Goal: Information Seeking & Learning: Check status

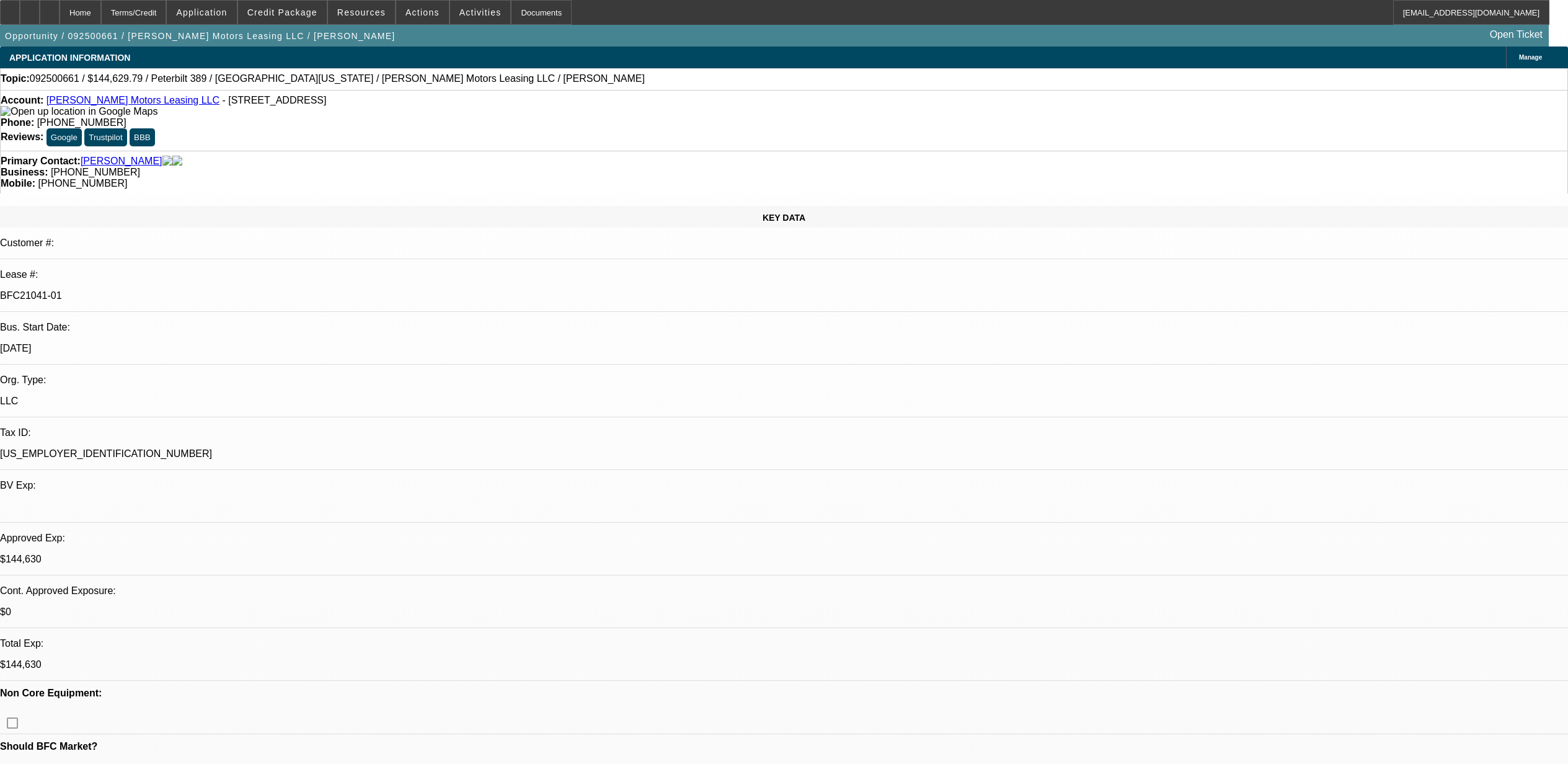
select select "0"
select select "2"
select select "0"
select select "6"
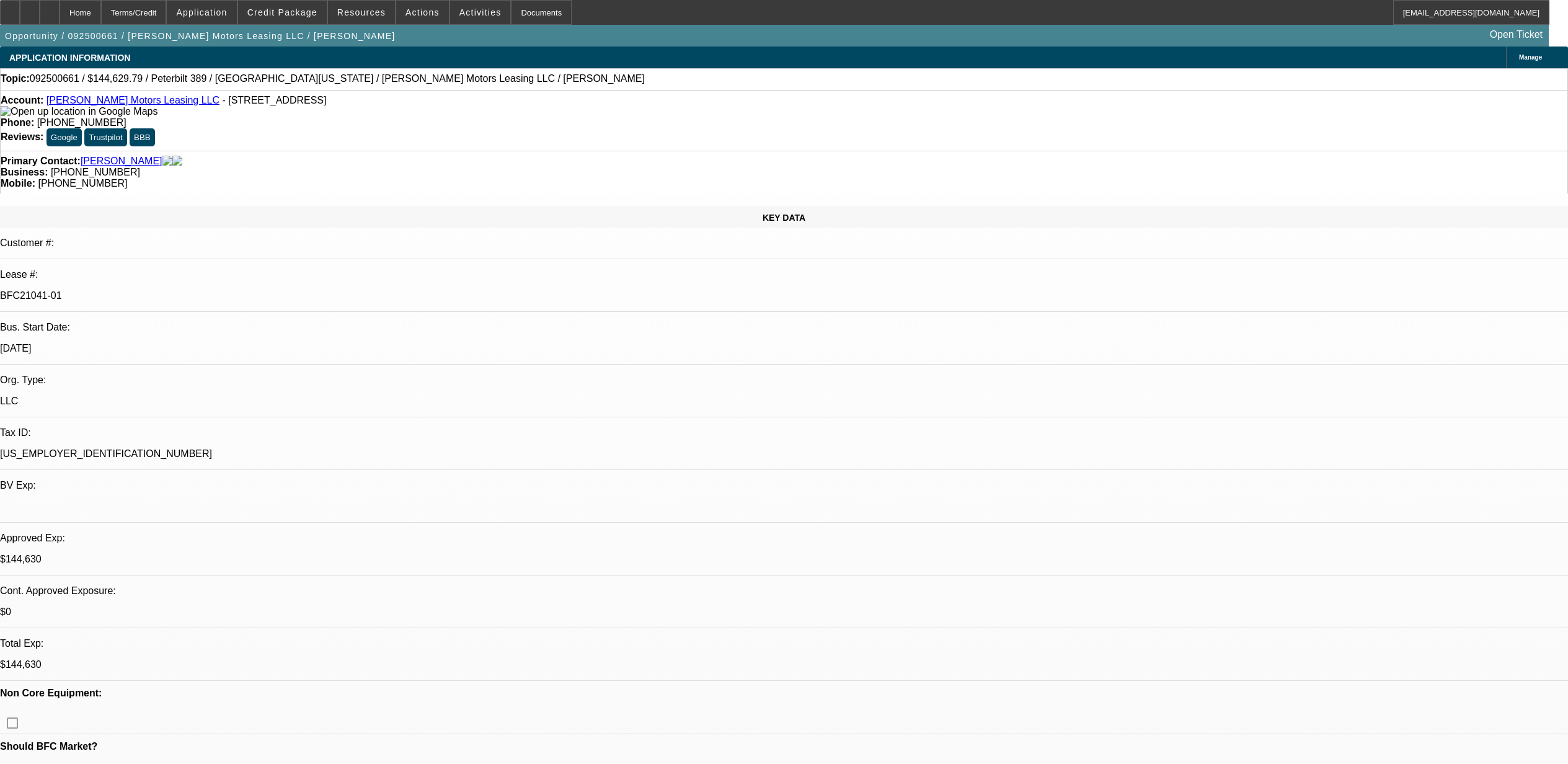
select select "0"
select select "6"
select select "0"
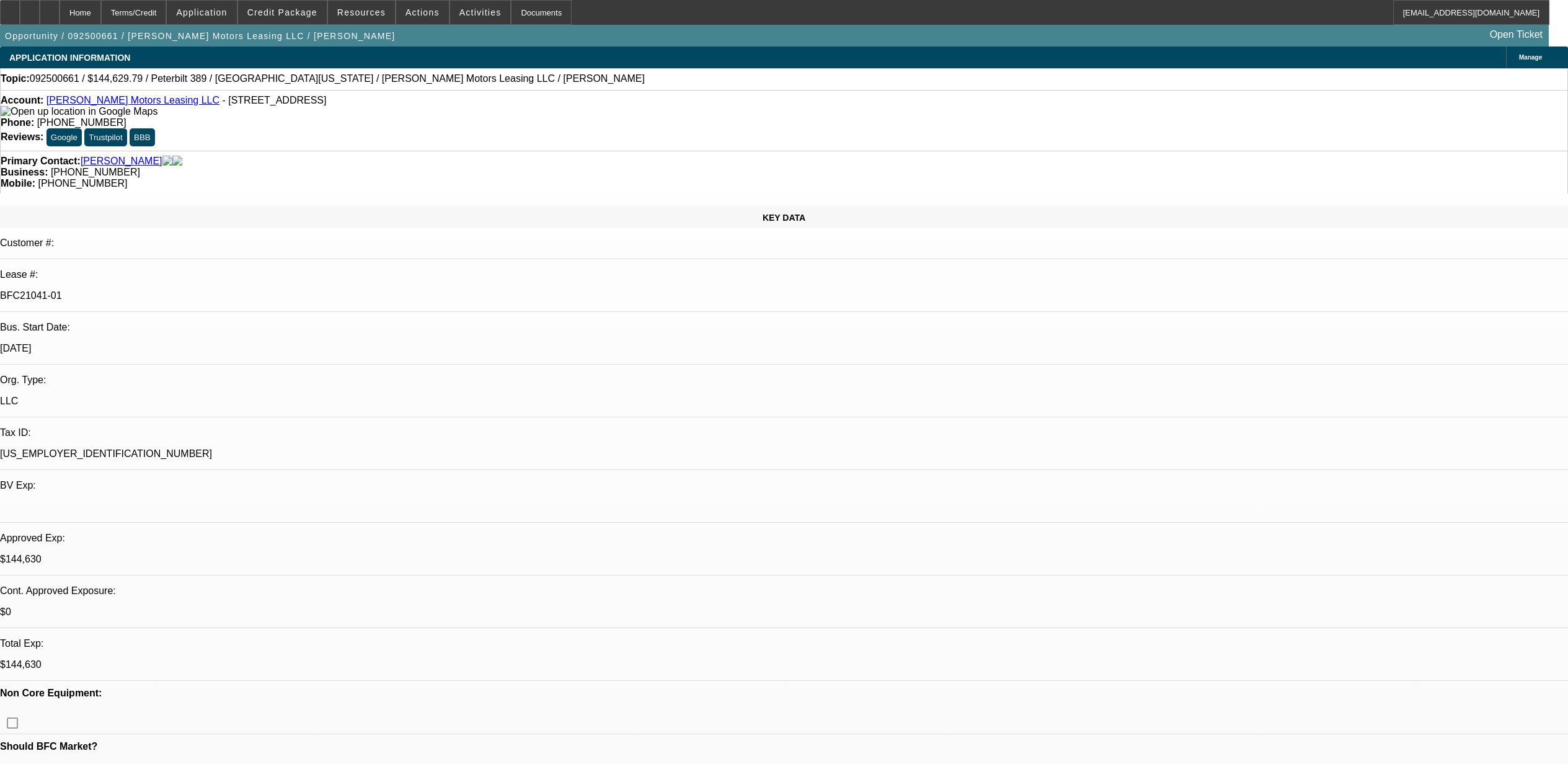
select select "0"
select select "2"
select select "0"
select select "6"
select select "0"
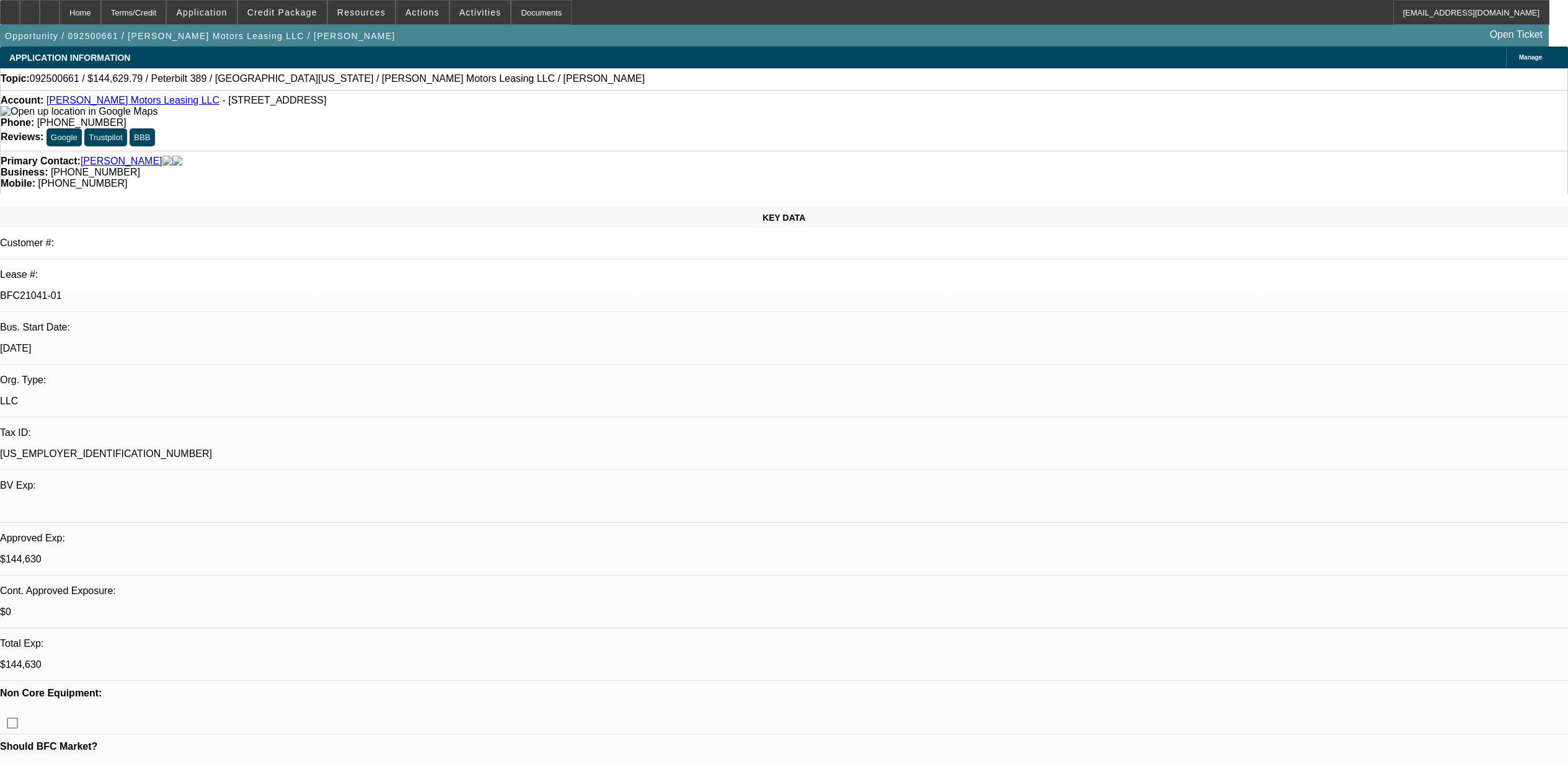
select select "0"
select select "6"
select select "0"
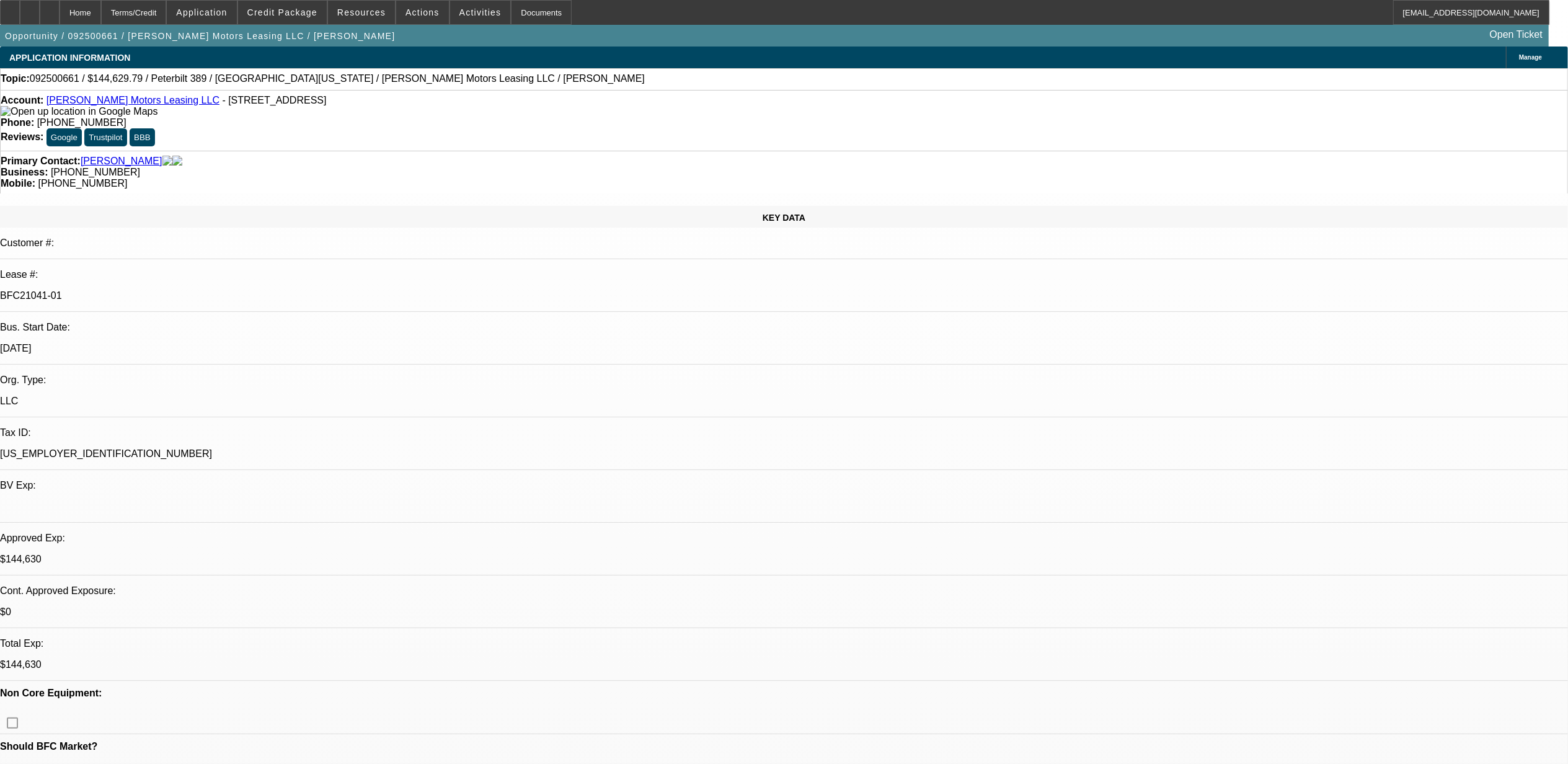
select select "0"
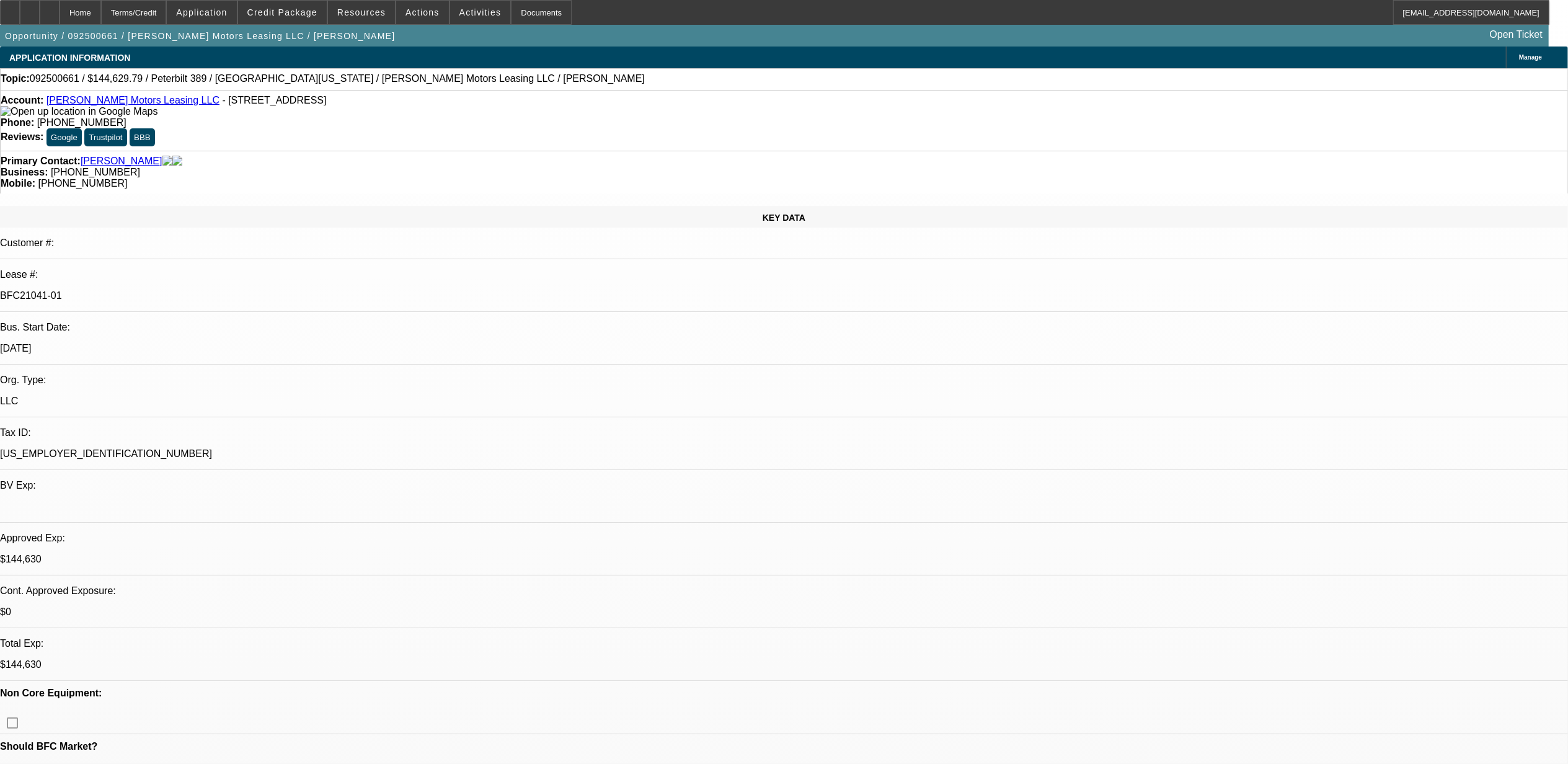
select select "0"
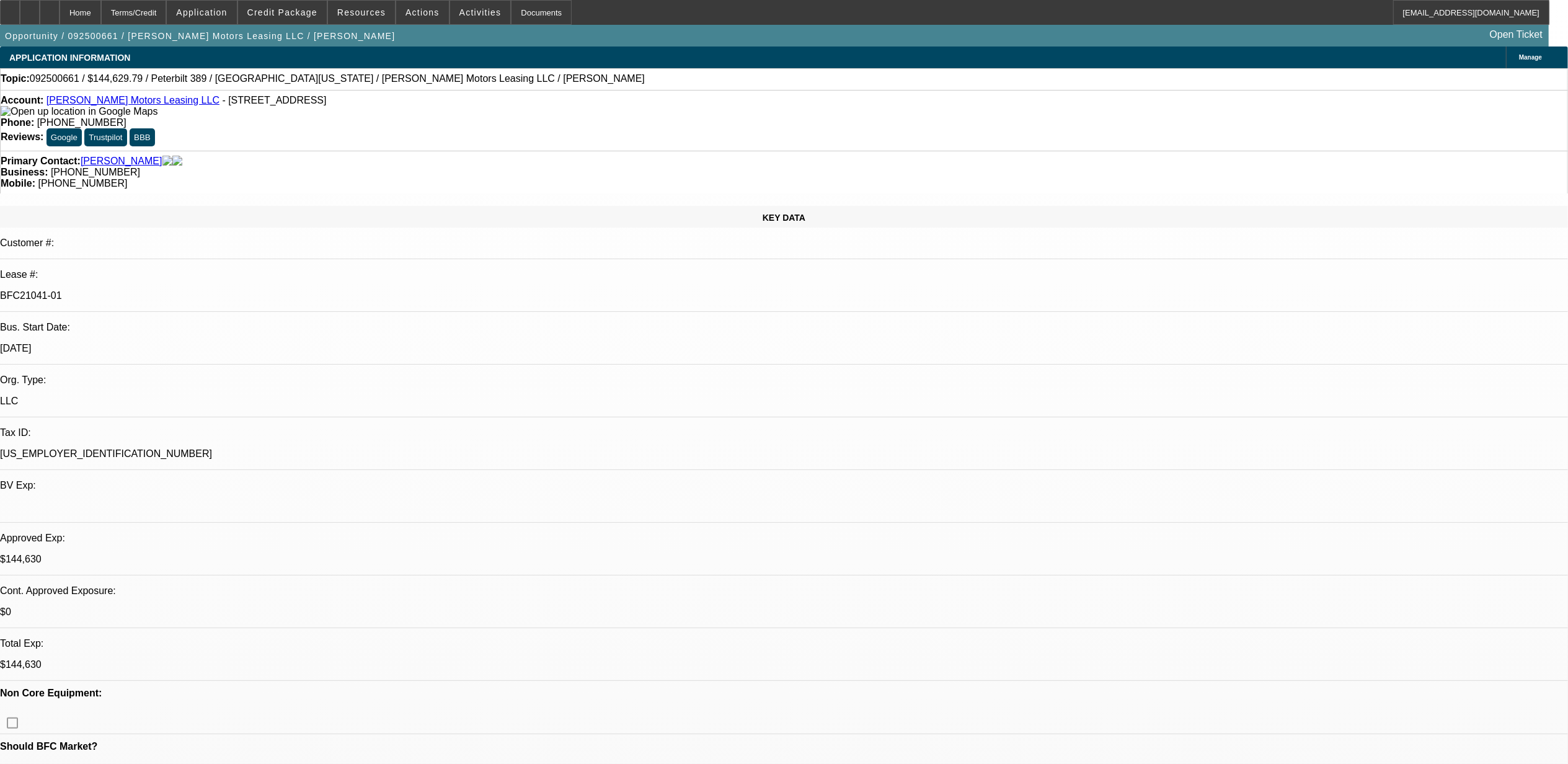
select select "1"
select select "2"
select select "6"
select select "1"
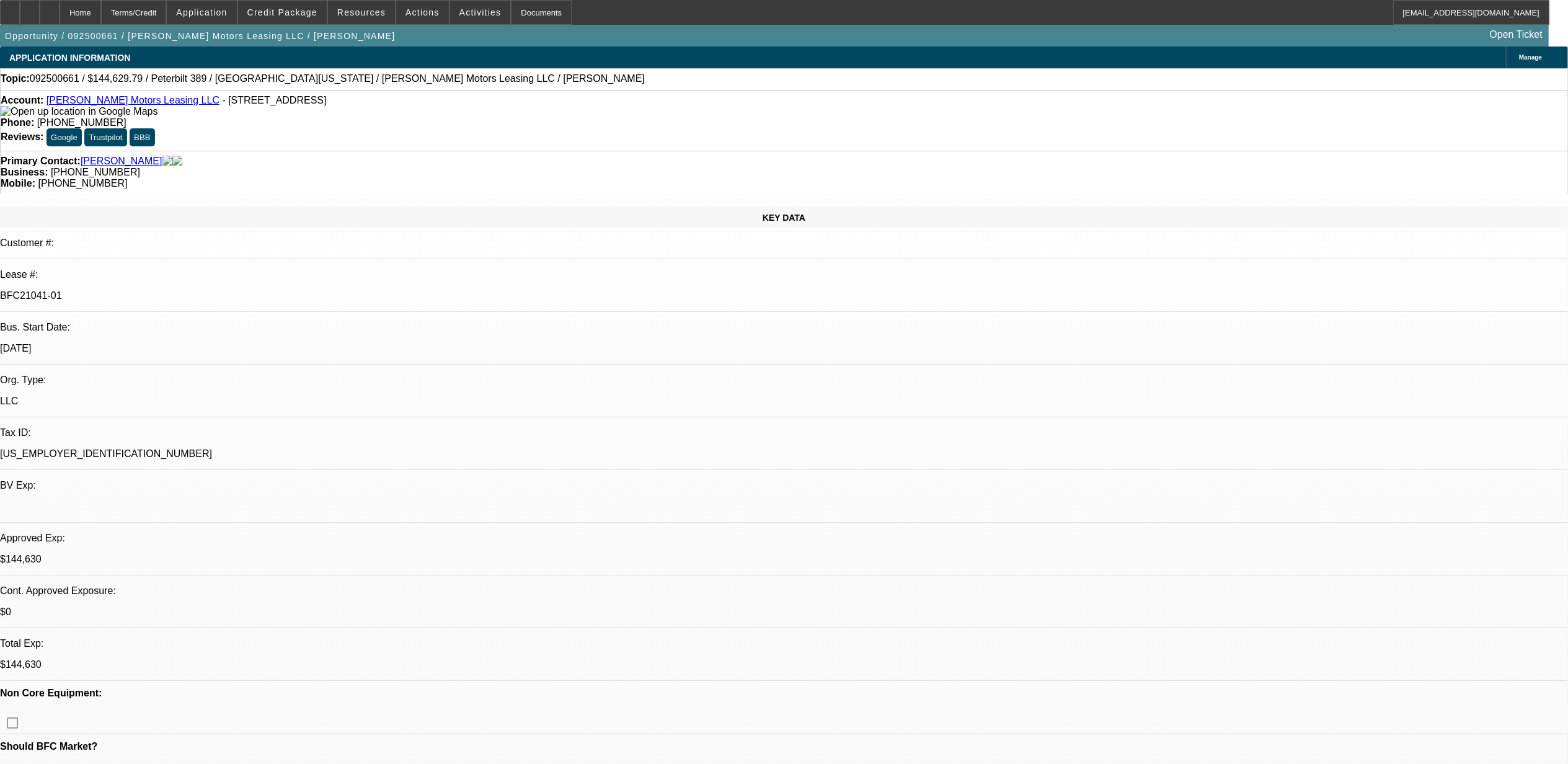
select select "6"
select select "1"
select select "2"
select select "6"
select select "1"
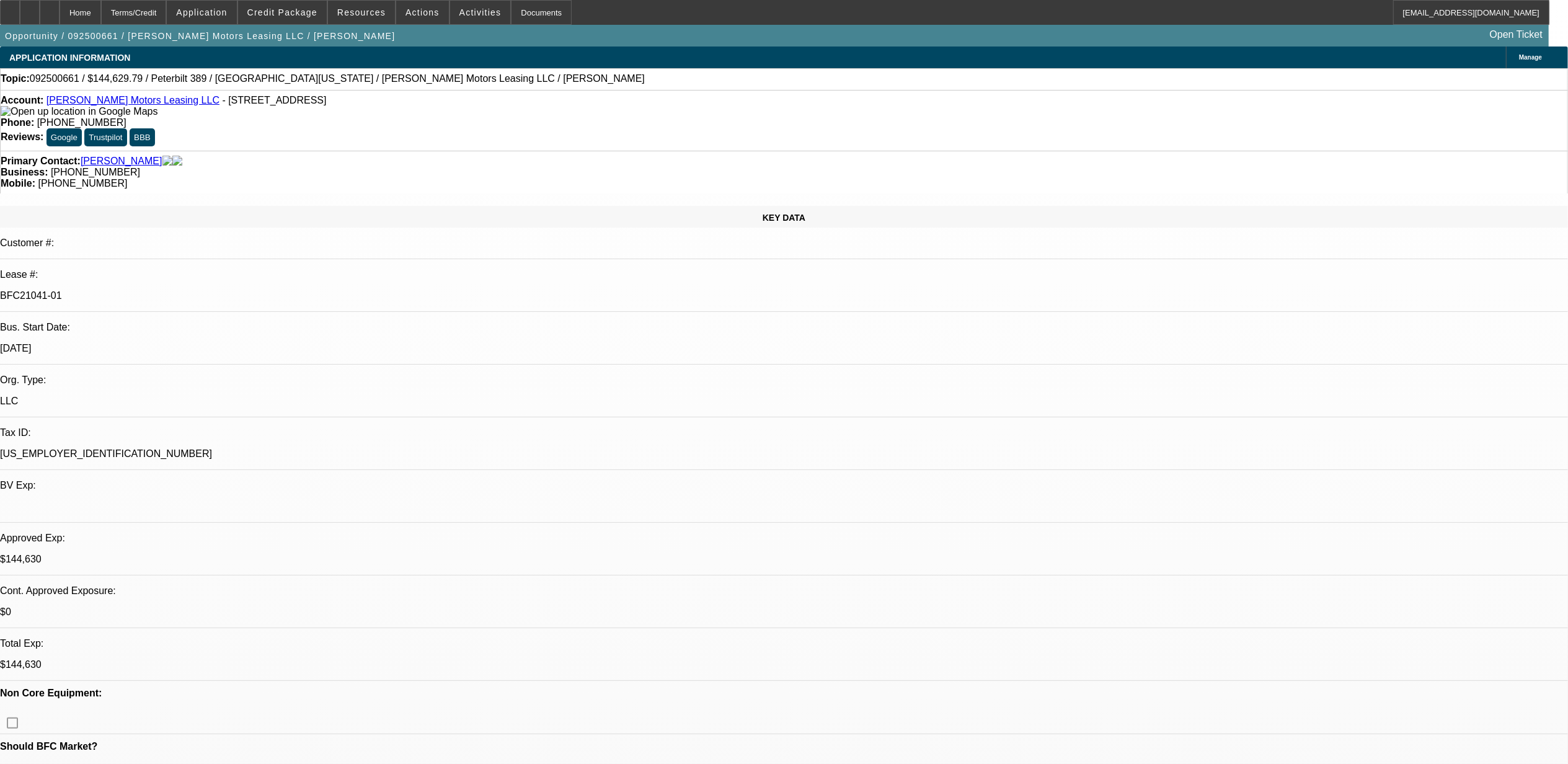
select select "1"
select select "6"
click at [316, 3] on span at bounding box center [282, 12] width 89 height 30
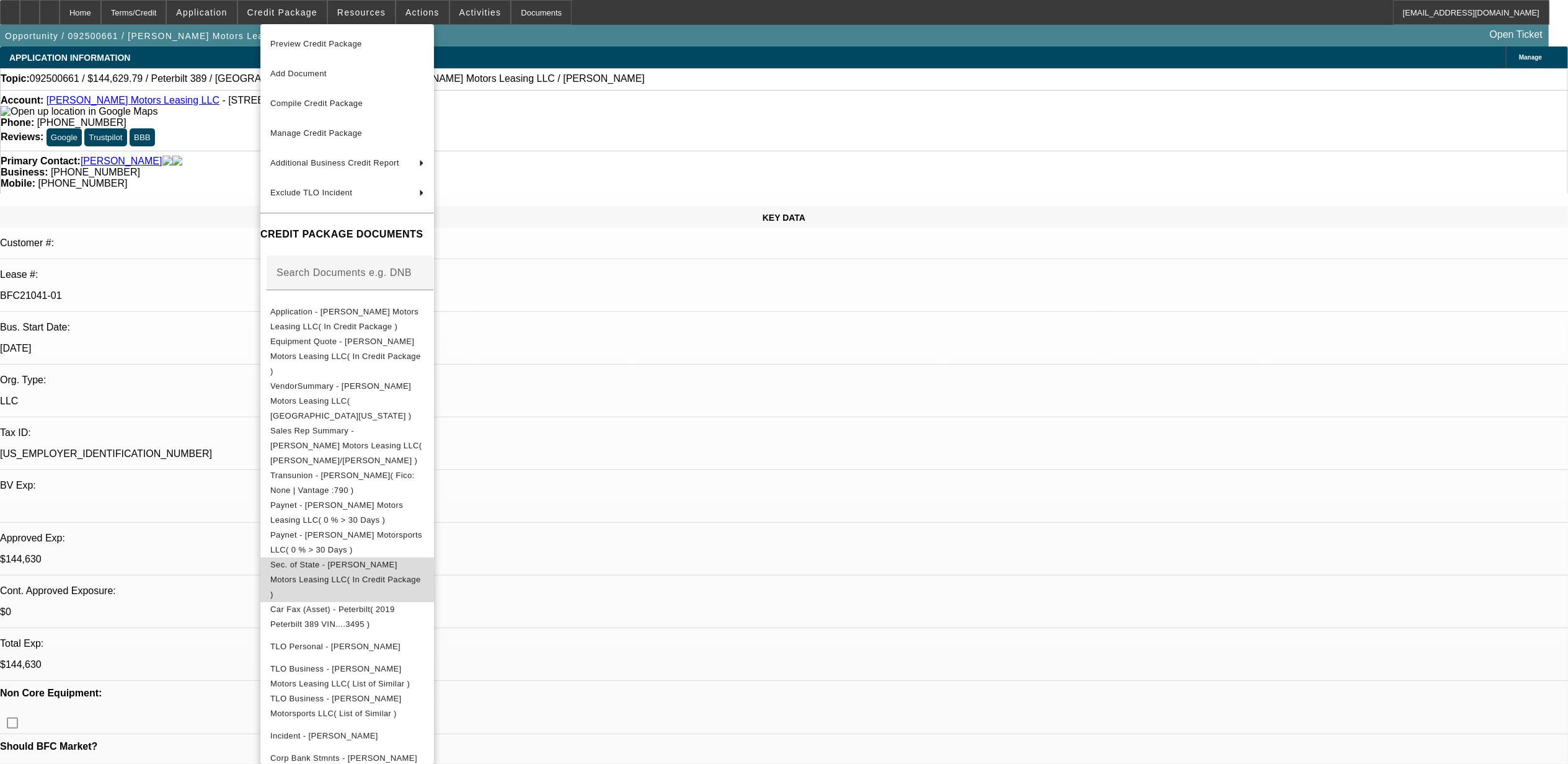
click at [336, 559] on span "Sec. of State - Durick Motors Leasing LLC( In Credit Package )" at bounding box center [346, 579] width 150 height 39
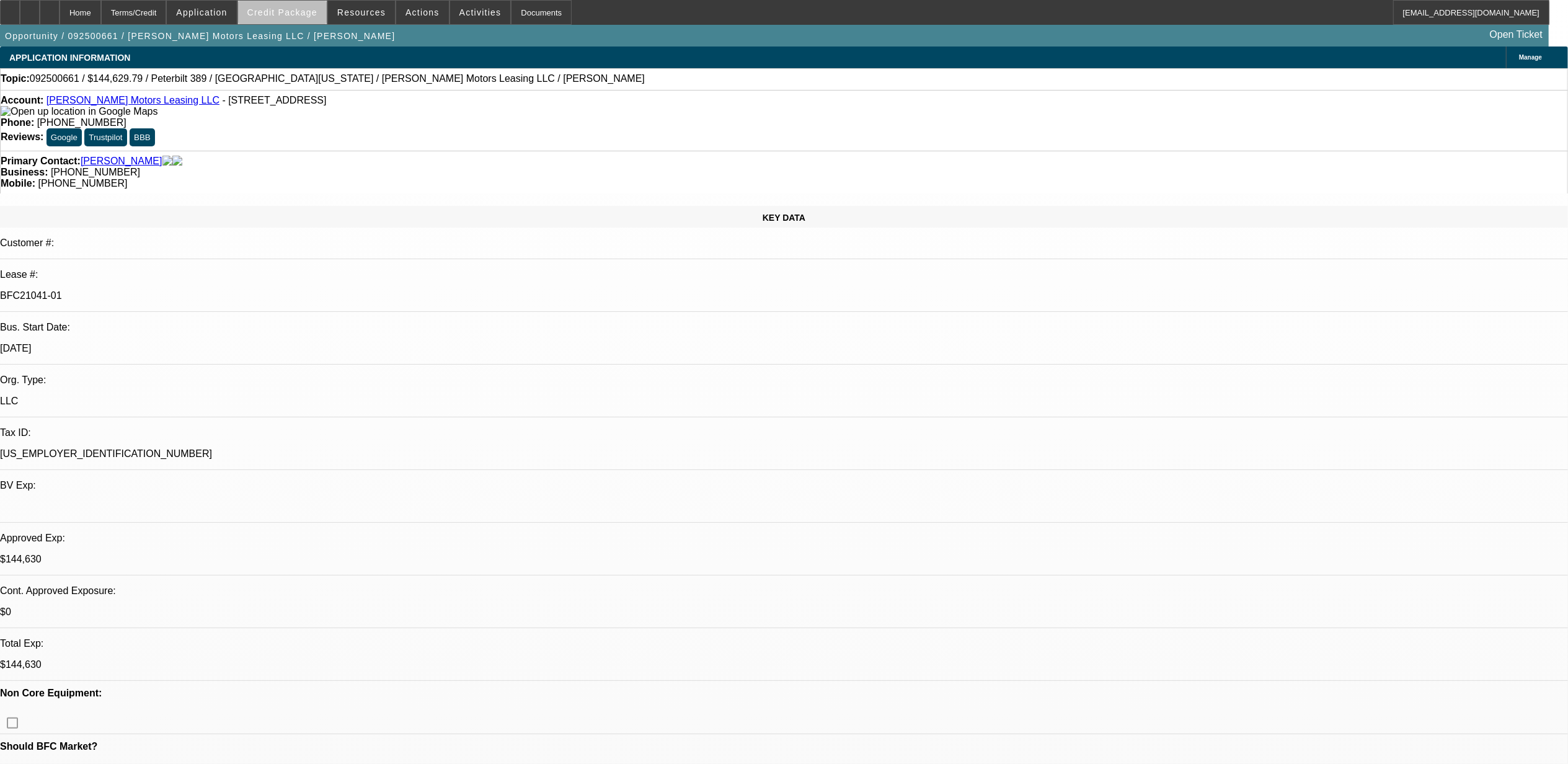
click at [308, 13] on span "Credit Package" at bounding box center [282, 12] width 70 height 10
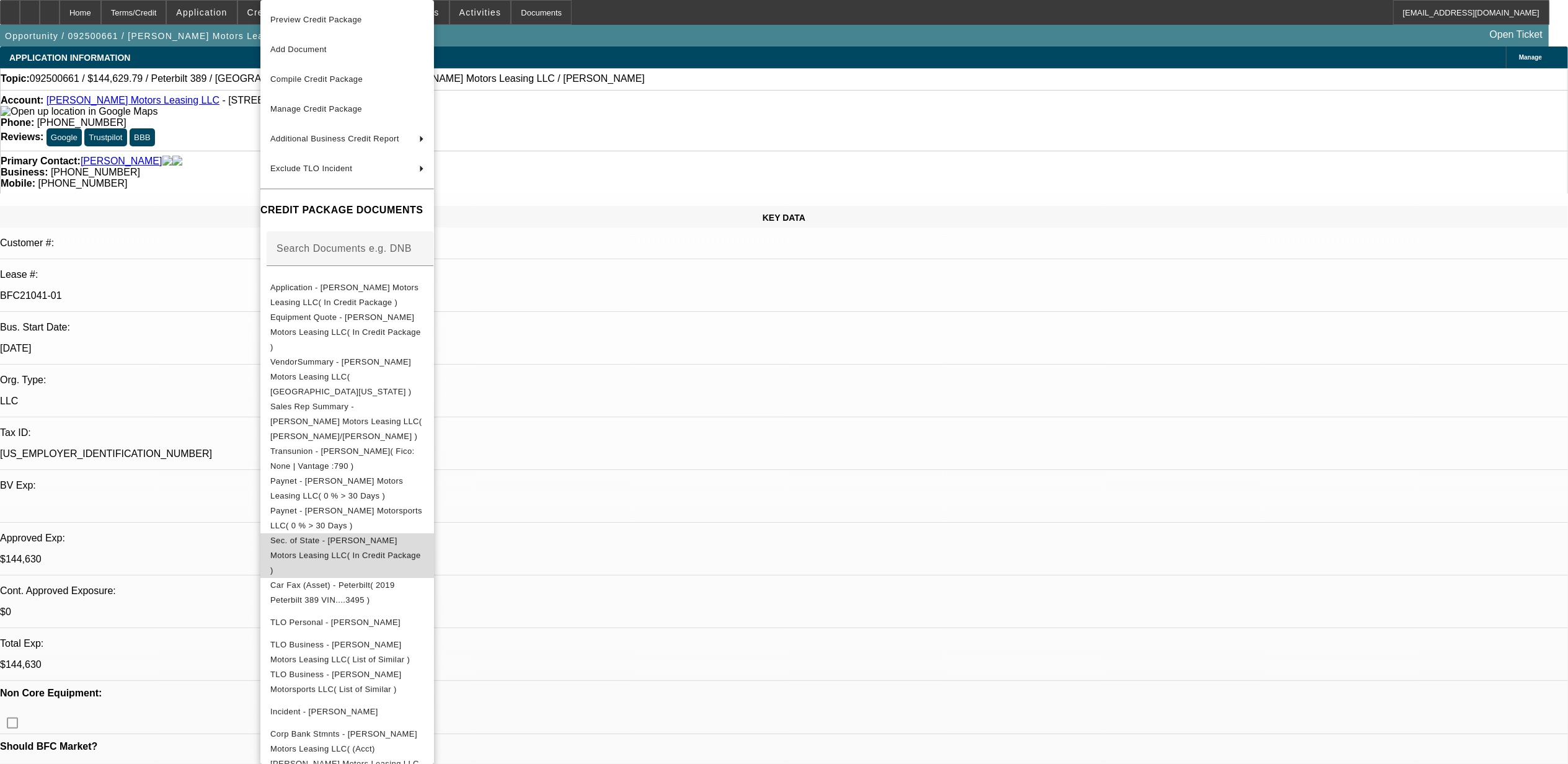
click at [420, 533] on button "Sec. of State - Durick Motors Leasing LLC( In Credit Package )" at bounding box center [348, 555] width 174 height 45
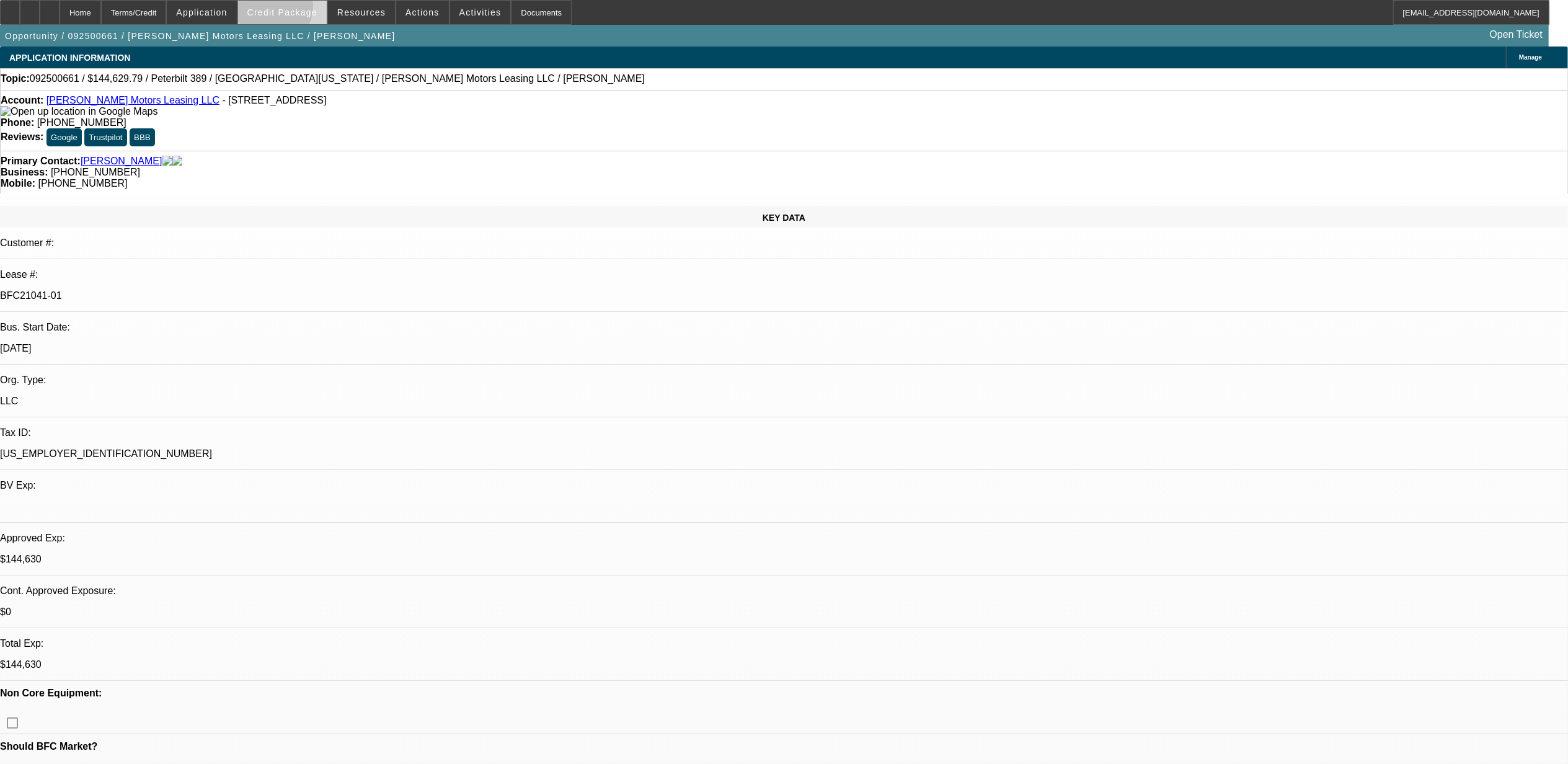
click at [293, 10] on span "Credit Package" at bounding box center [282, 12] width 70 height 10
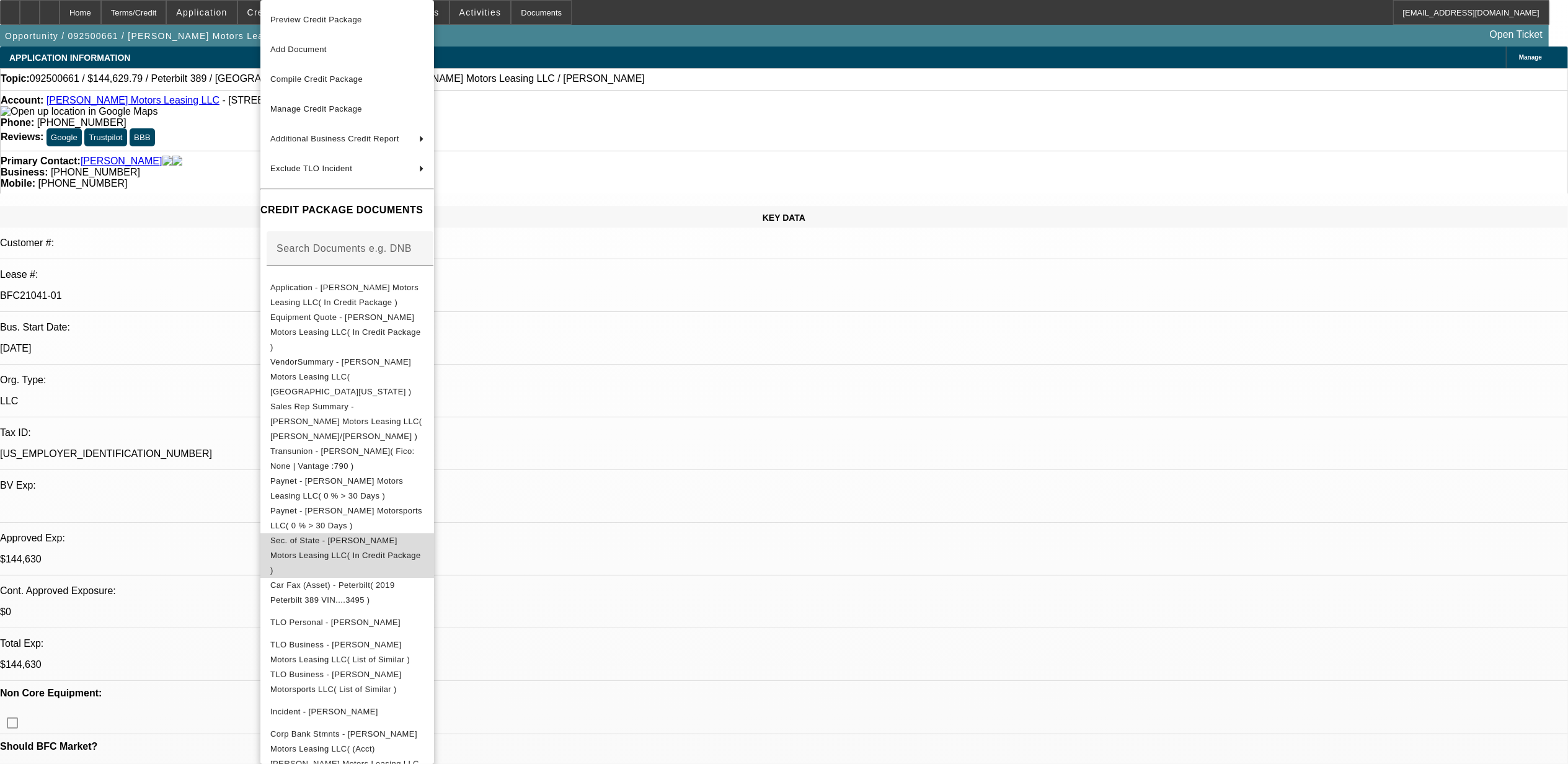
click at [338, 536] on span "Sec. of State - Durick Motors Leasing LLC( In Credit Package )" at bounding box center [346, 555] width 150 height 39
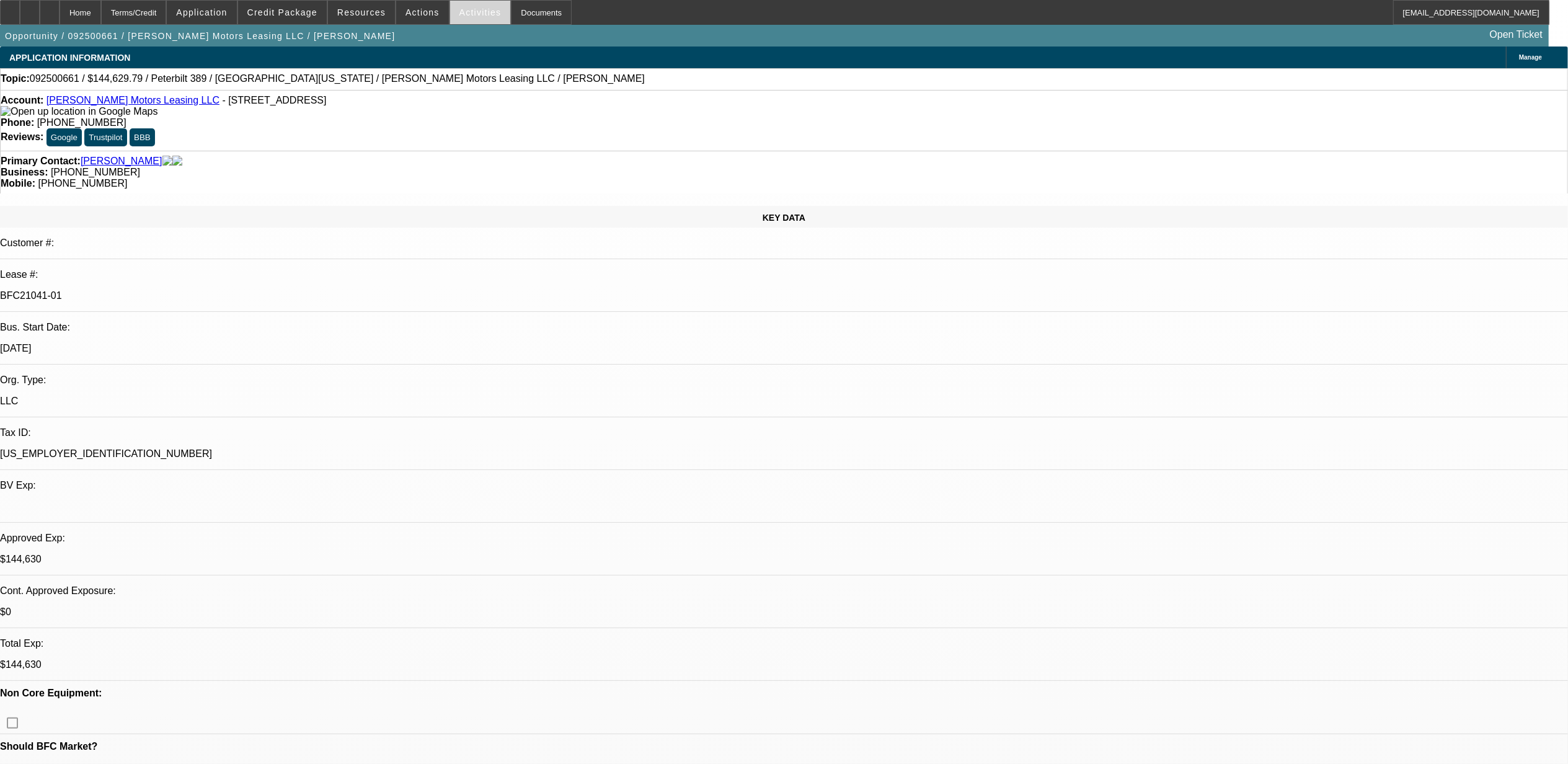
click at [450, 10] on span at bounding box center [481, 12] width 61 height 30
click at [409, 13] on div at bounding box center [784, 382] width 1568 height 764
click at [409, 13] on span "Actions" at bounding box center [422, 12] width 34 height 10
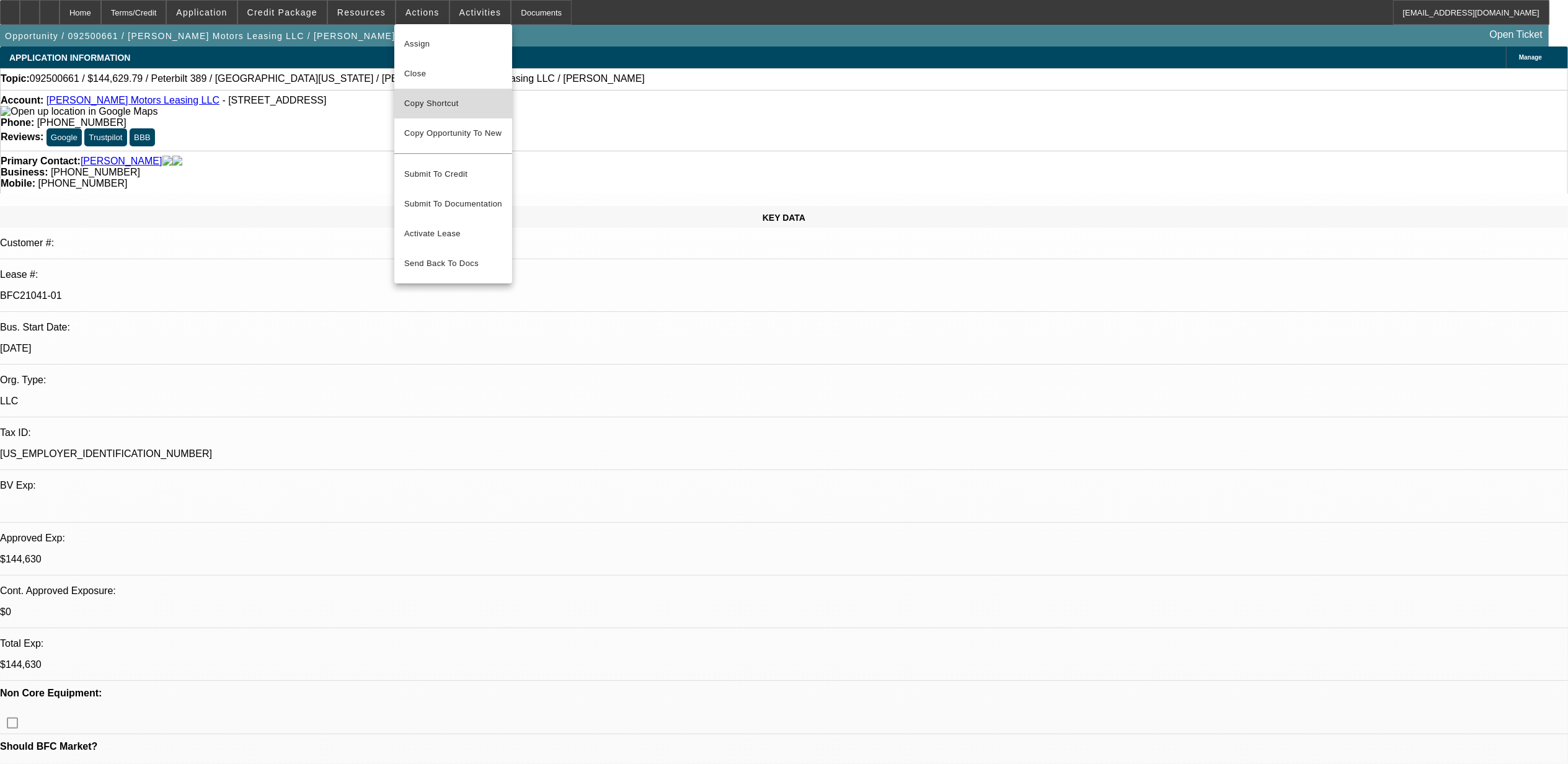
click at [420, 107] on span "Copy Shortcut" at bounding box center [453, 104] width 98 height 15
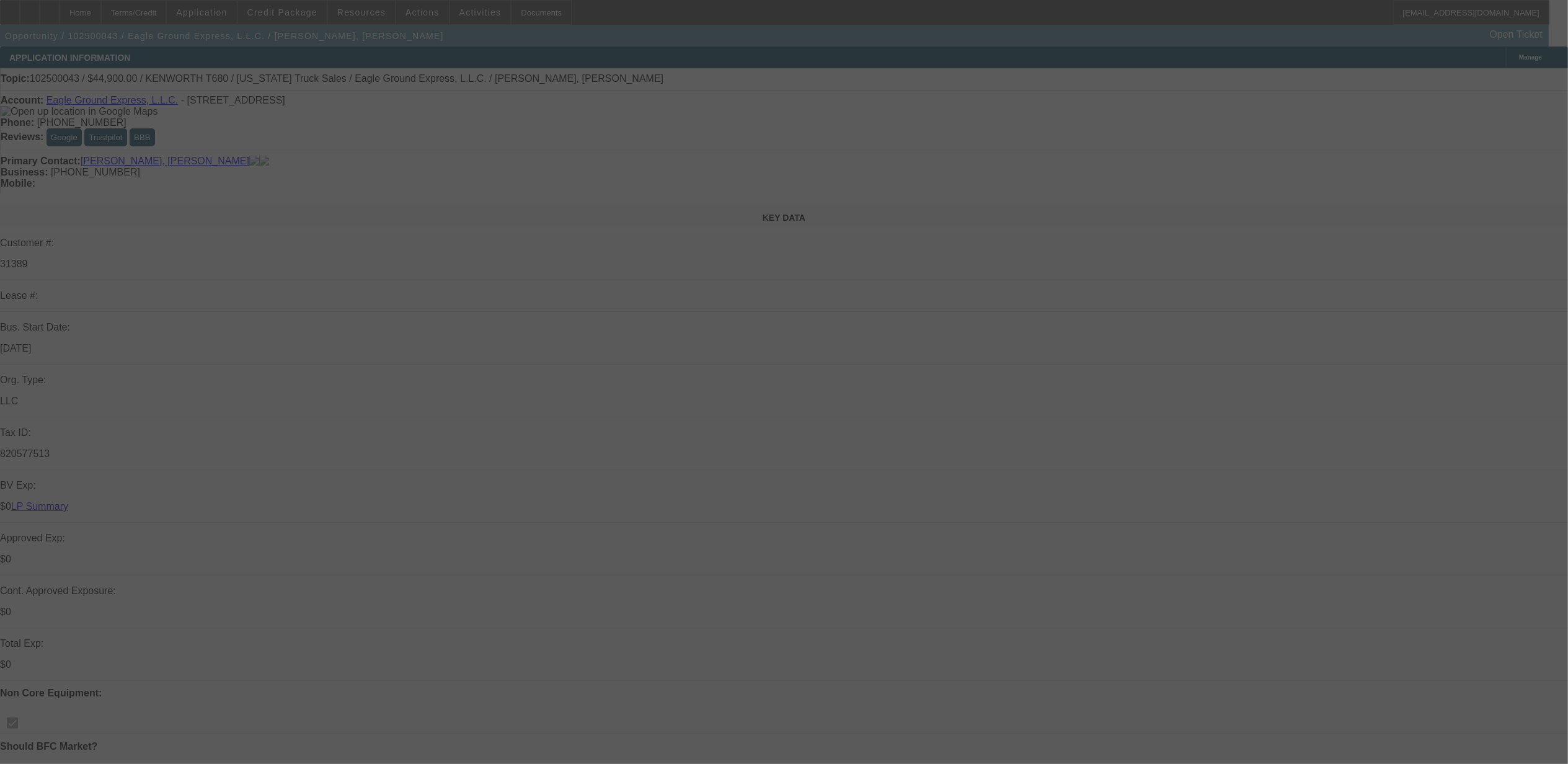
select select "0"
select select "2"
select select "0"
select select "6"
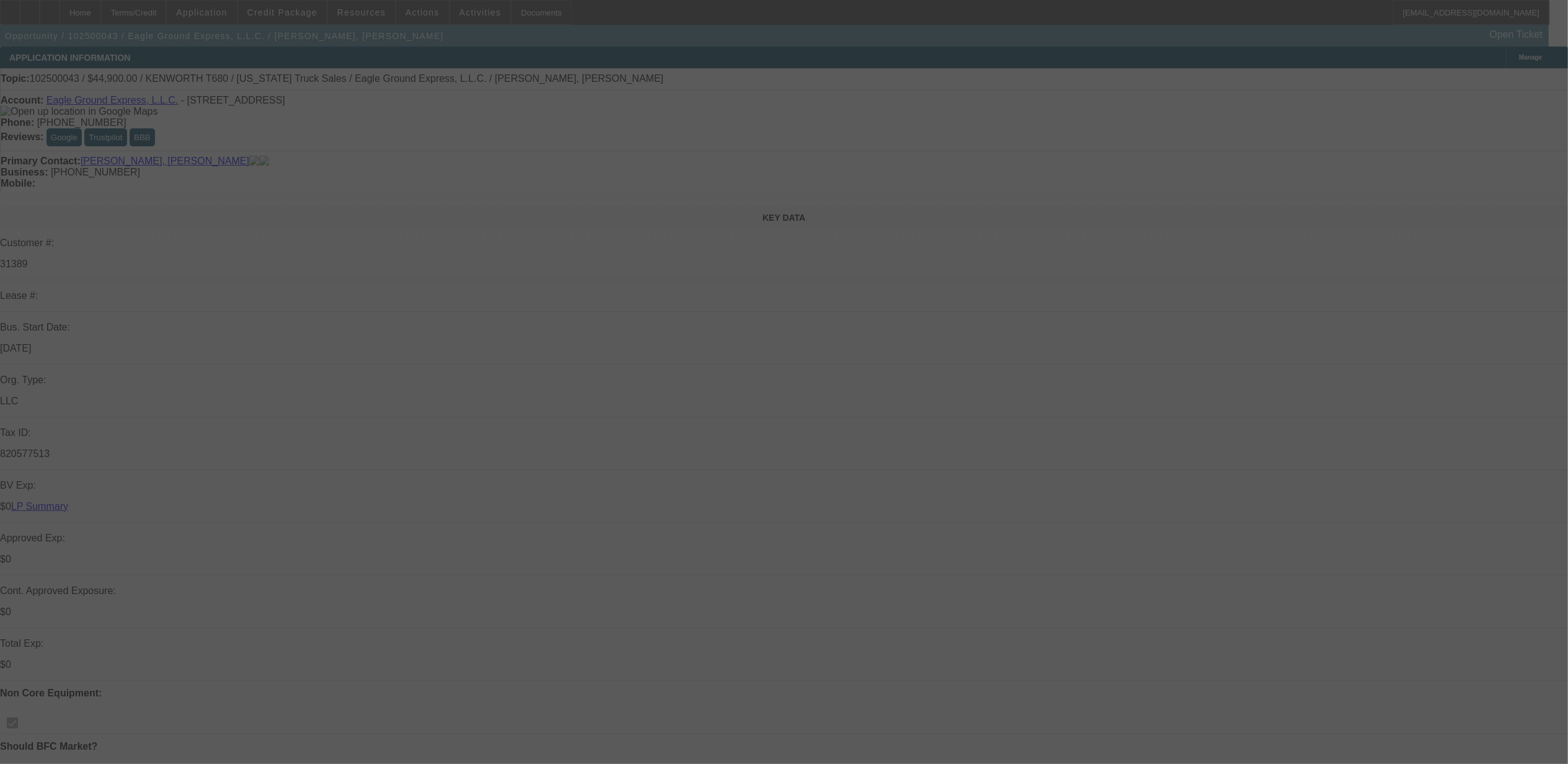
select select "0.15"
select select "2"
select select "0"
select select "6"
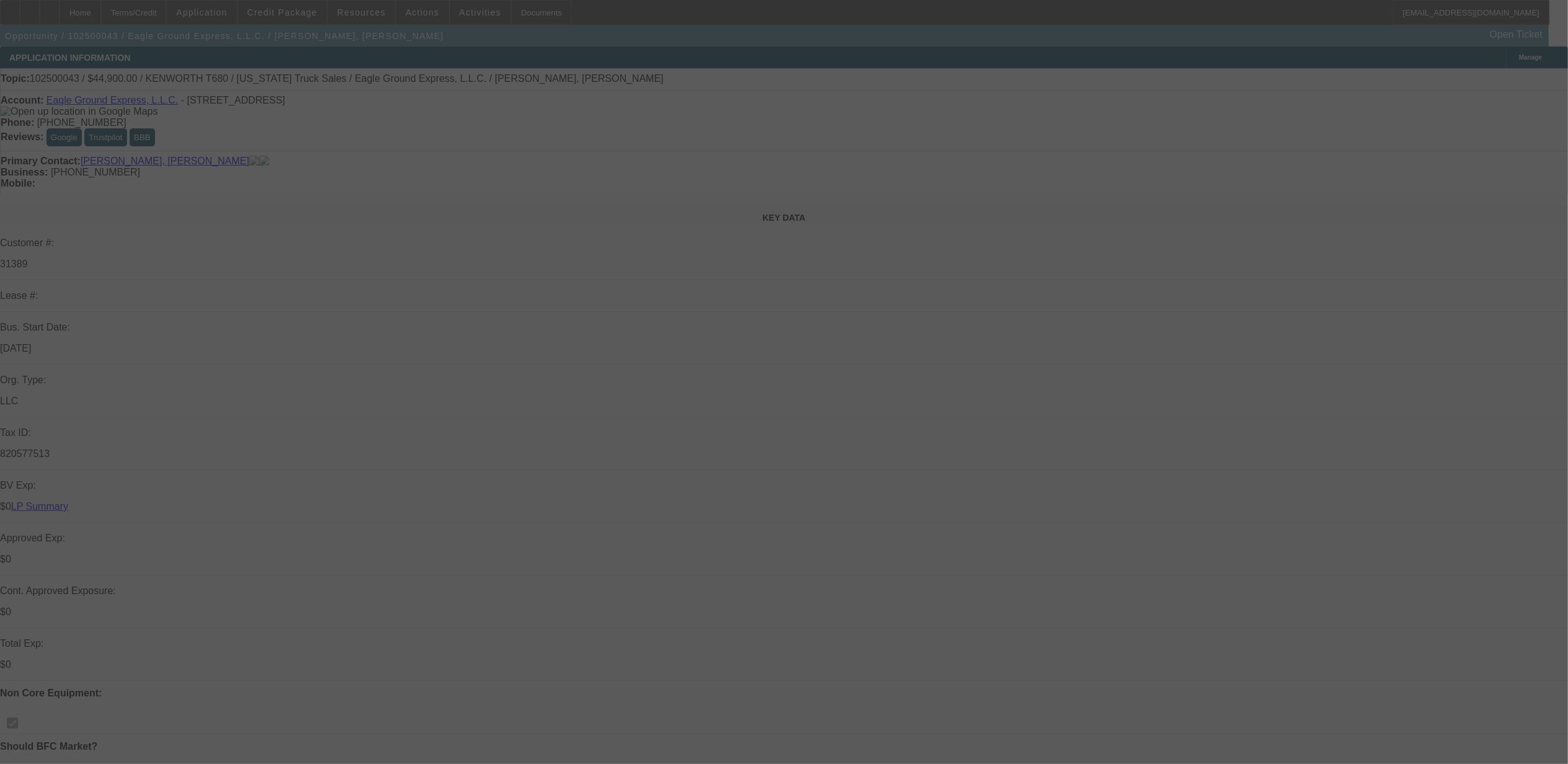
select select "0"
select select "2"
select select "0"
select select "6"
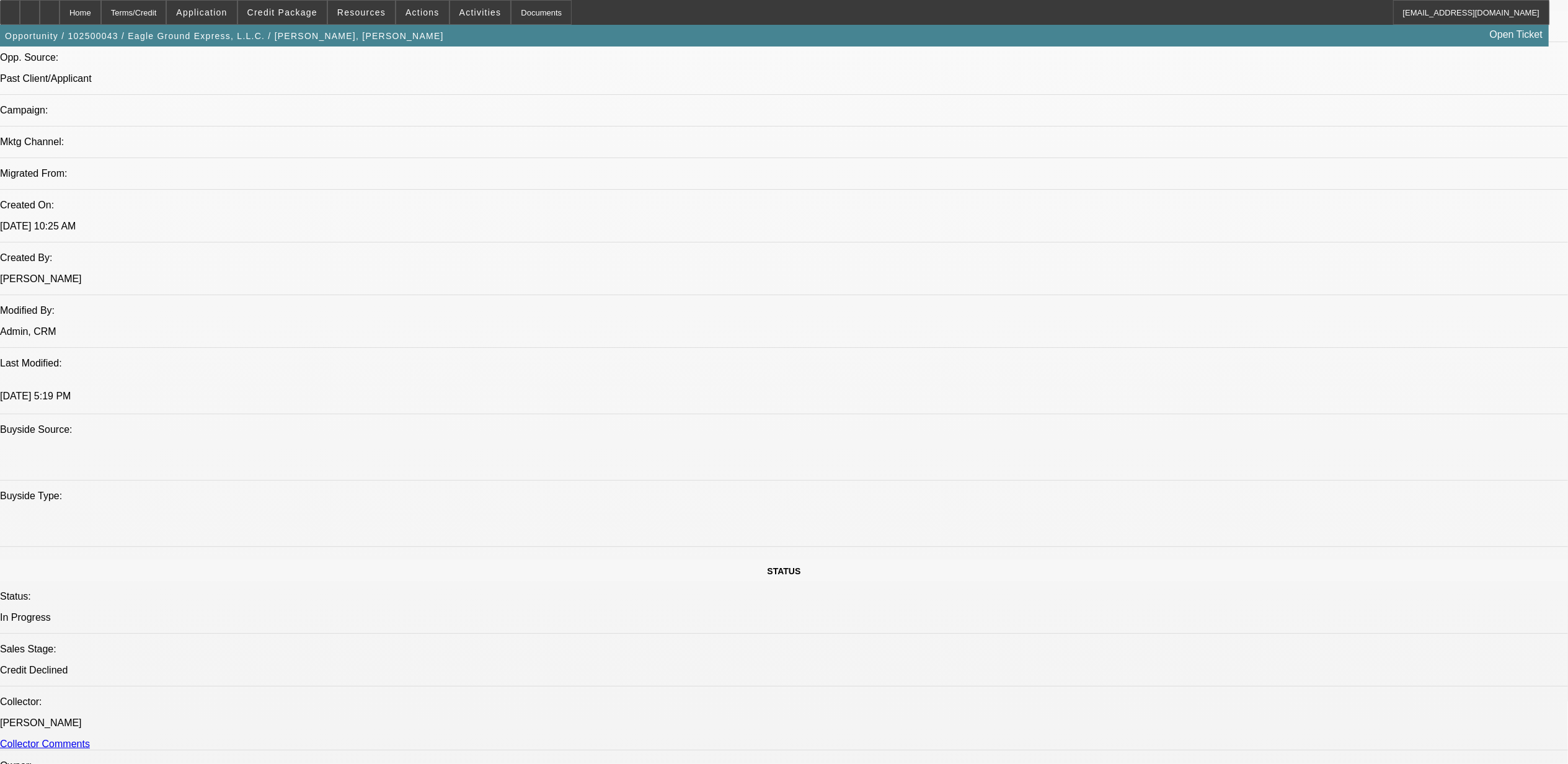
scroll to position [1323, 0]
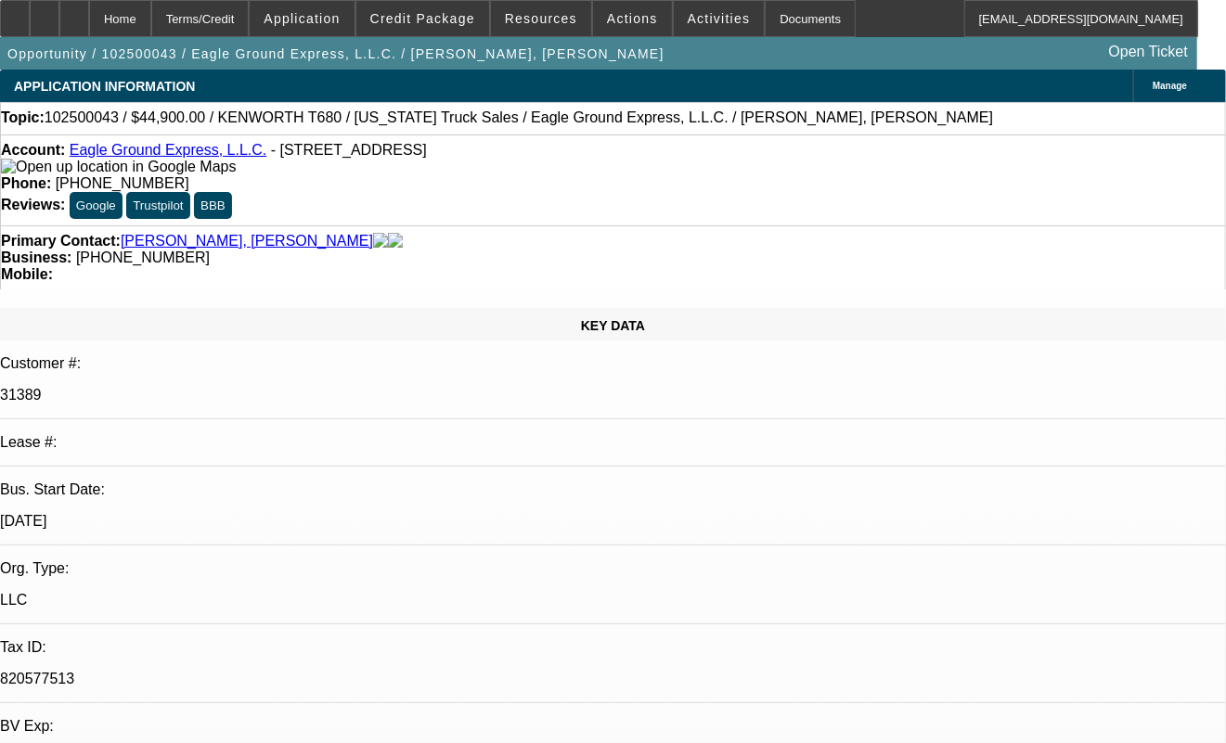
select select "0"
select select "2"
select select "0"
select select "0.15"
select select "2"
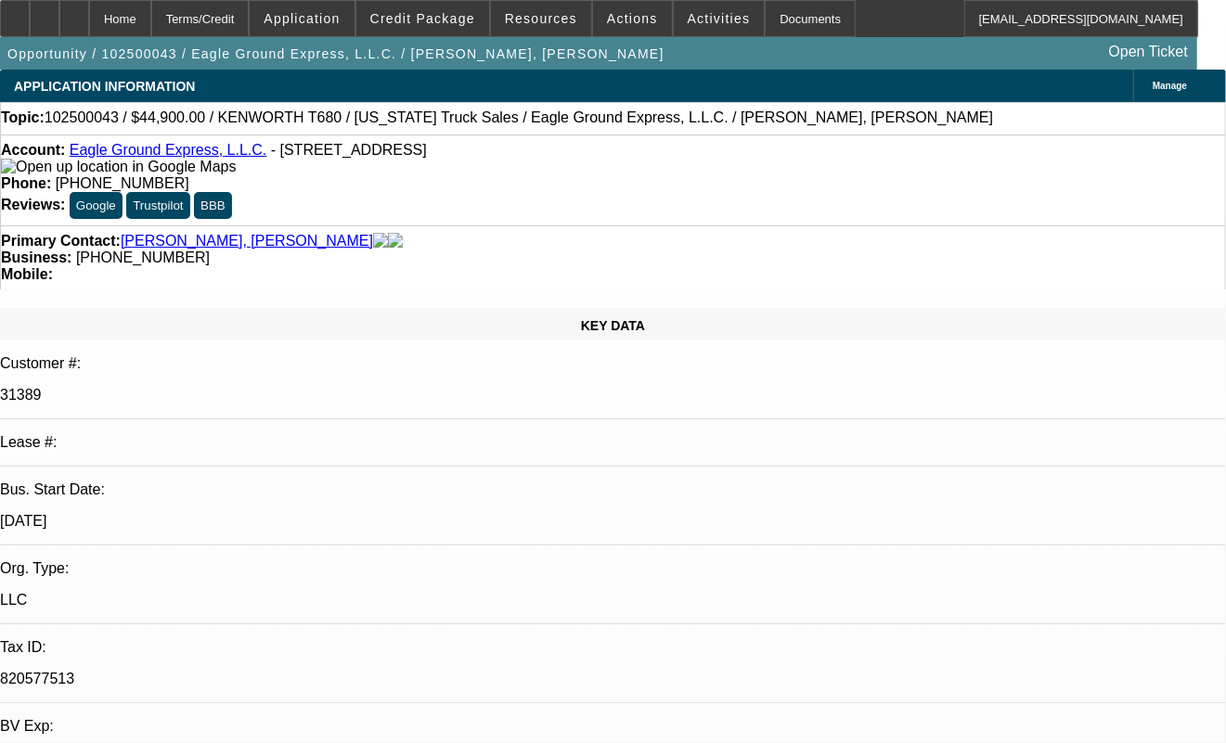
select select "0"
select select "2"
select select "0"
select select "1"
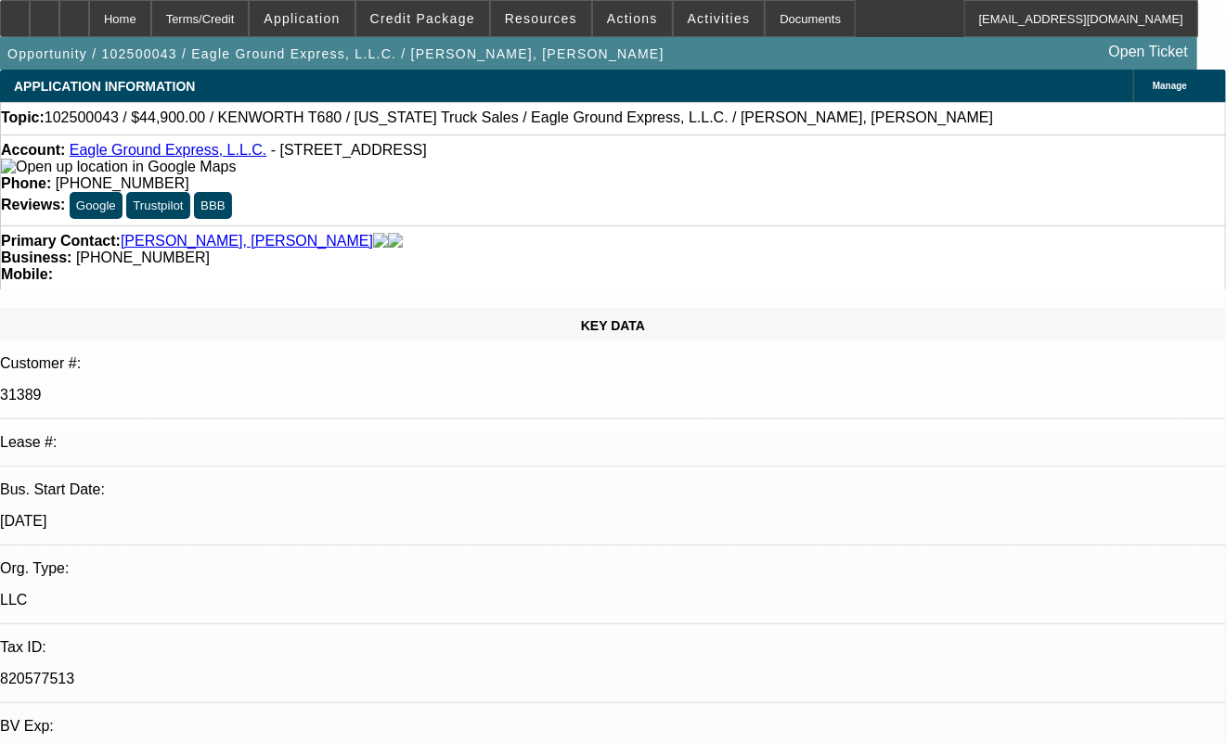
select select "2"
select select "6"
select select "1"
select select "2"
select select "6"
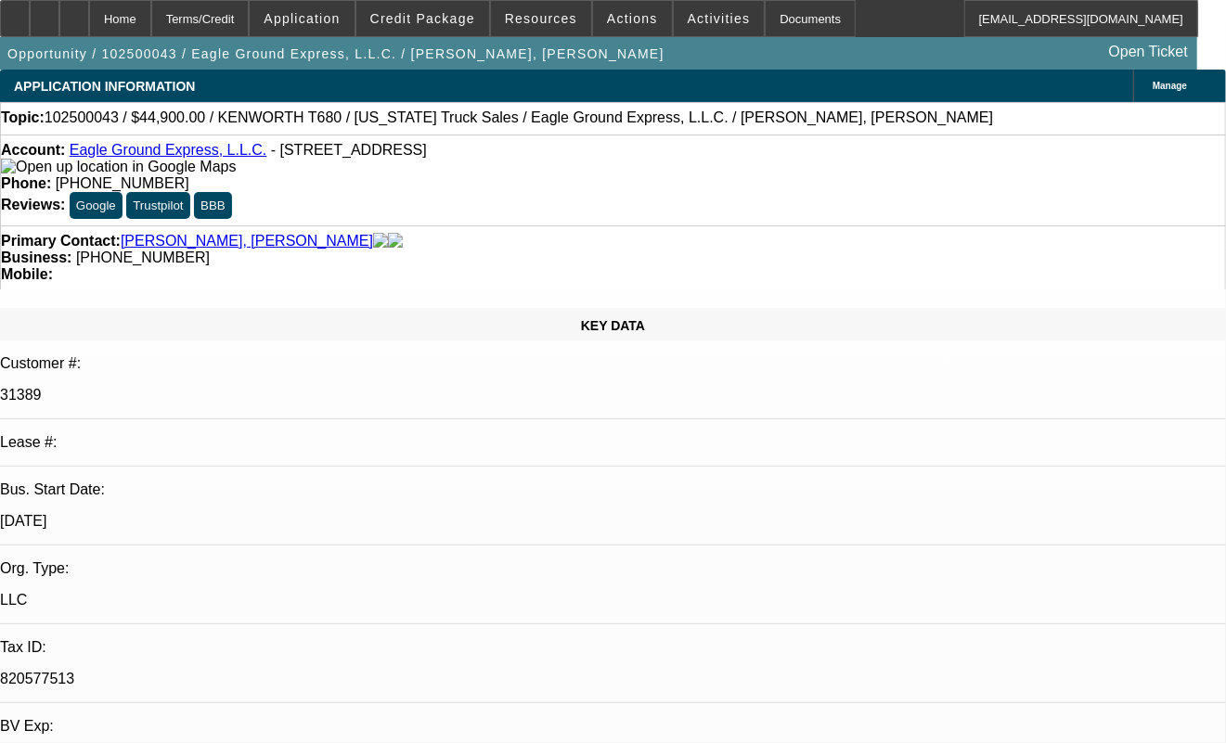
select select "1"
select select "2"
select select "6"
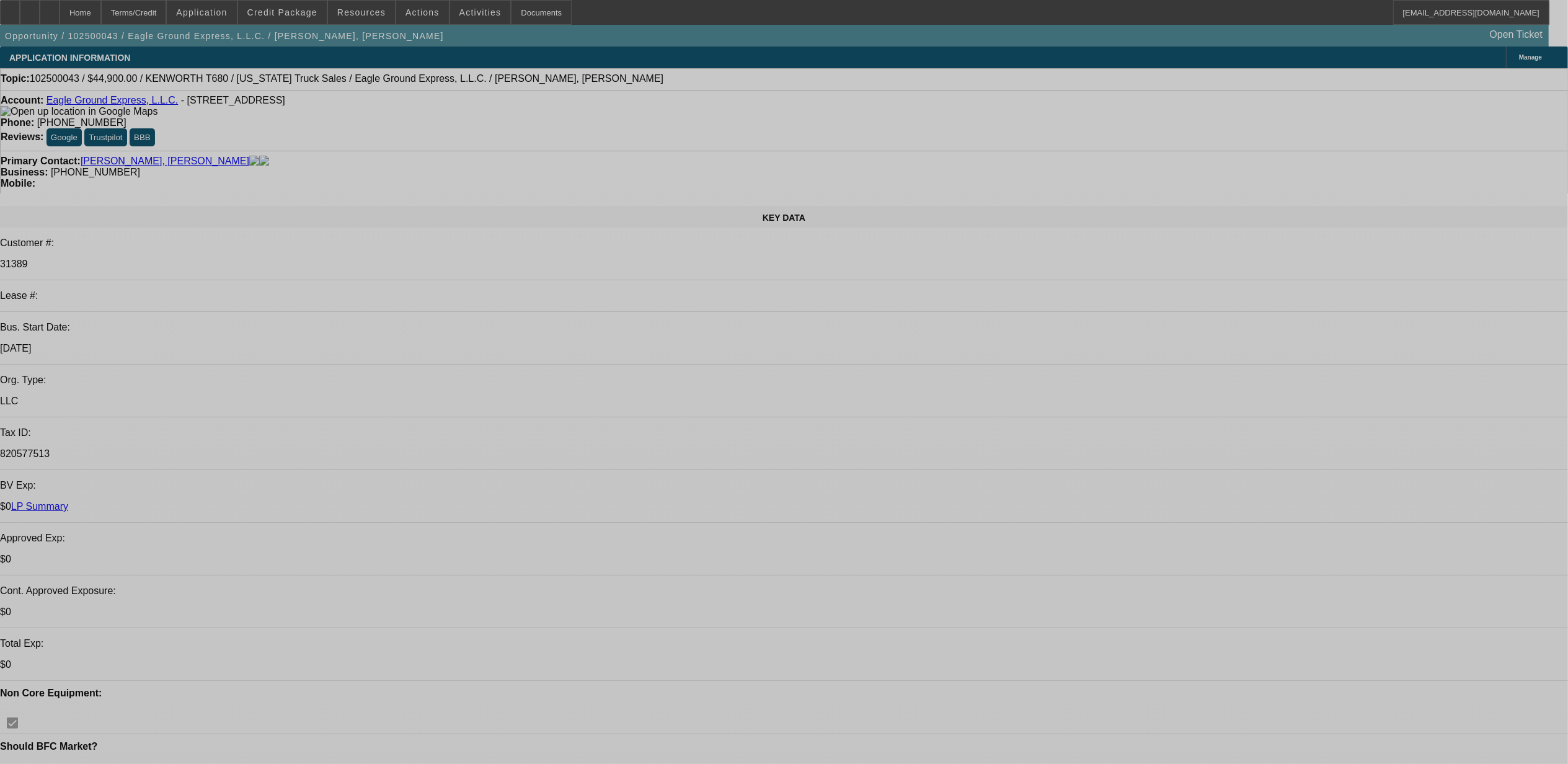
select select "0"
select select "2"
select select "0"
select select "6"
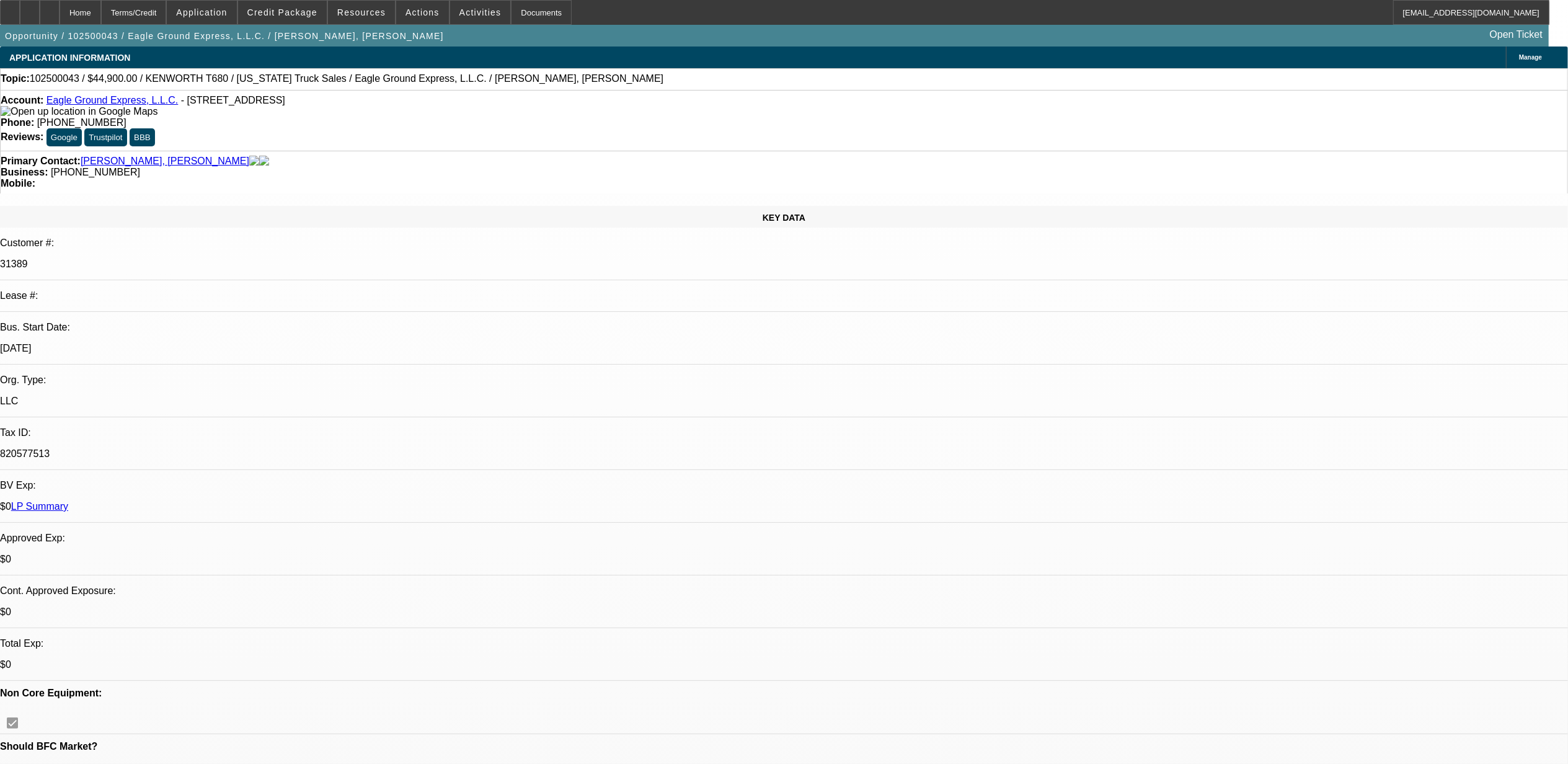
select select "0.15"
select select "2"
select select "0"
select select "6"
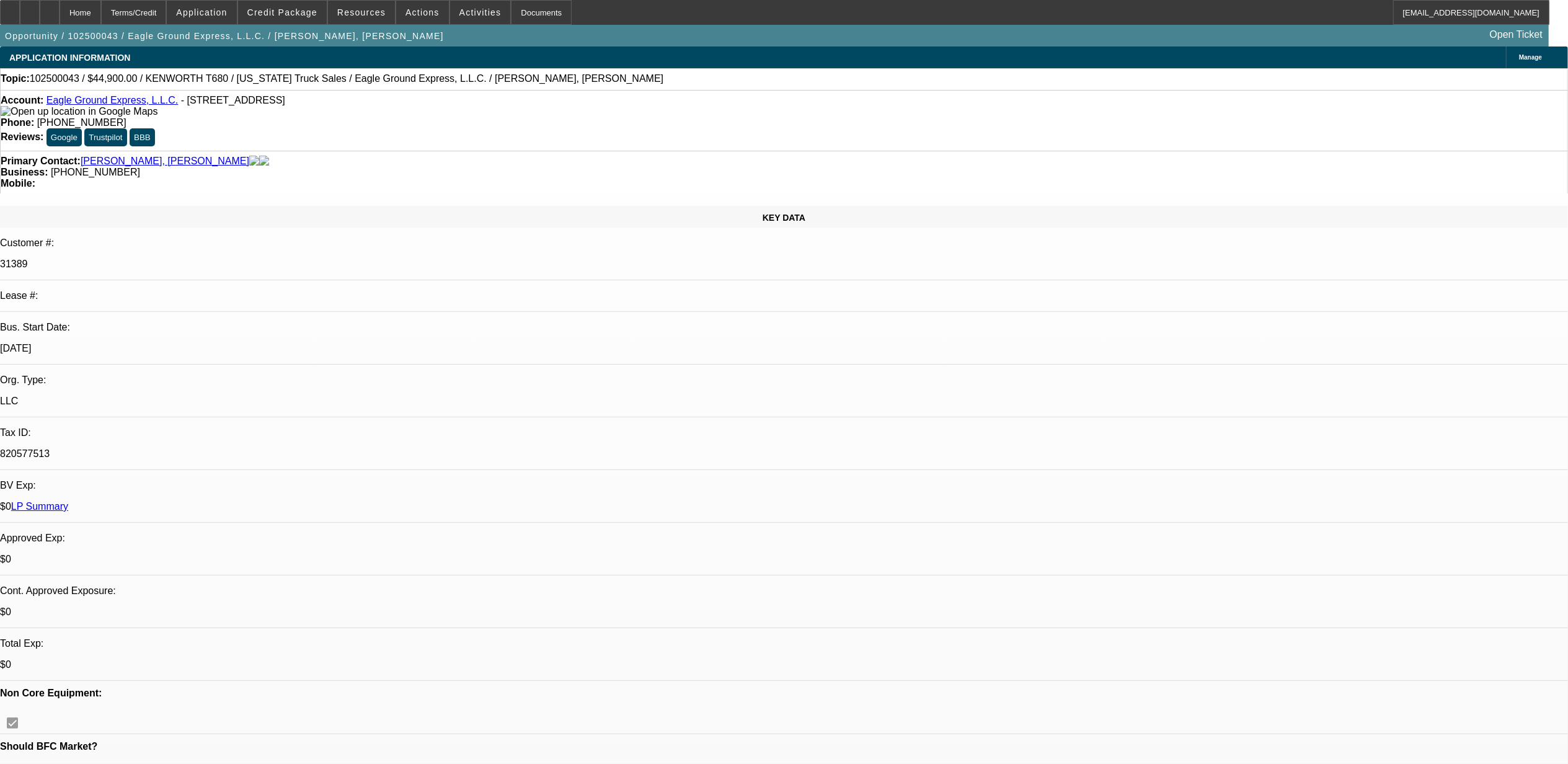
select select "0"
select select "2"
select select "0"
select select "6"
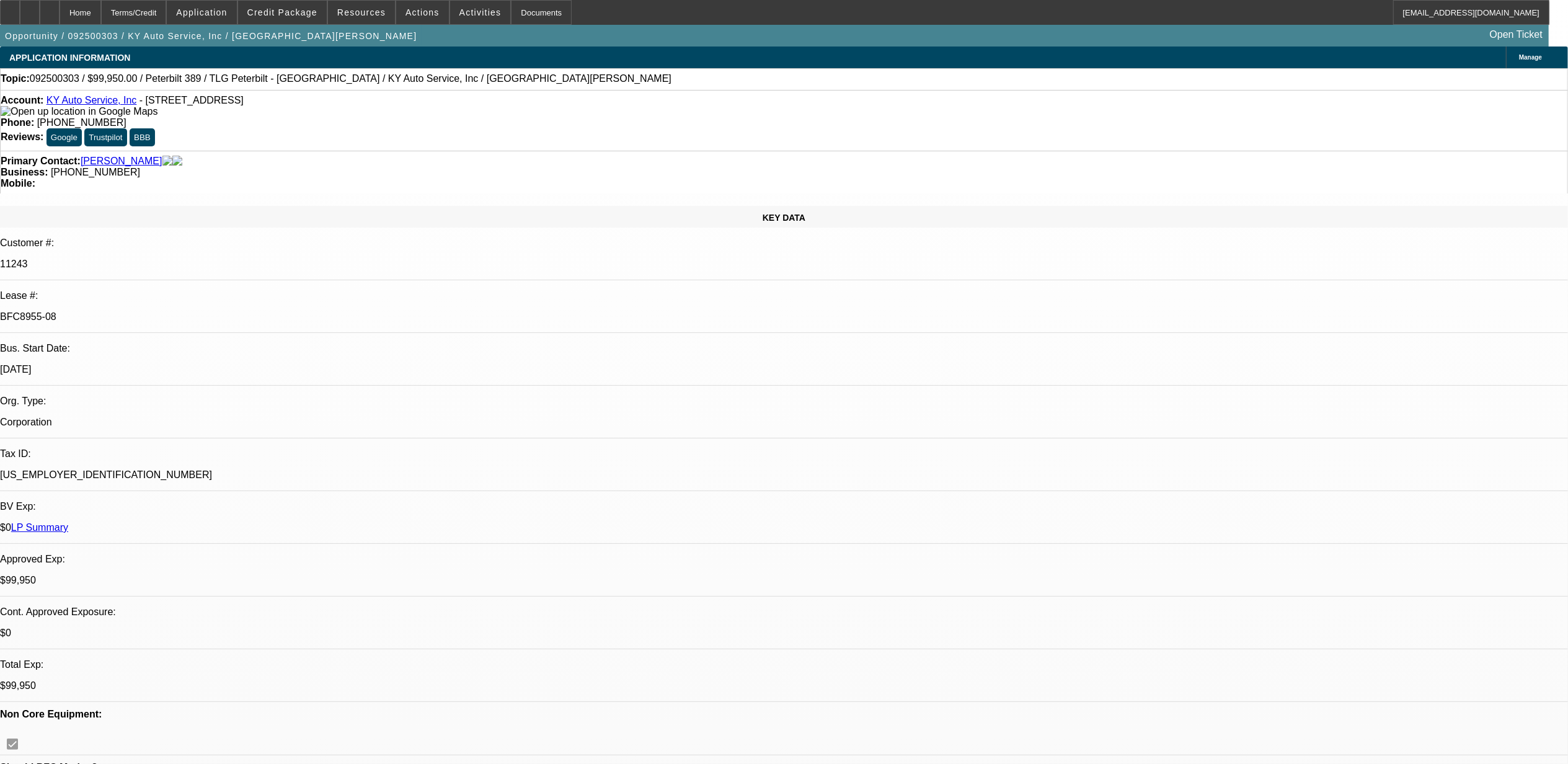
select select "0"
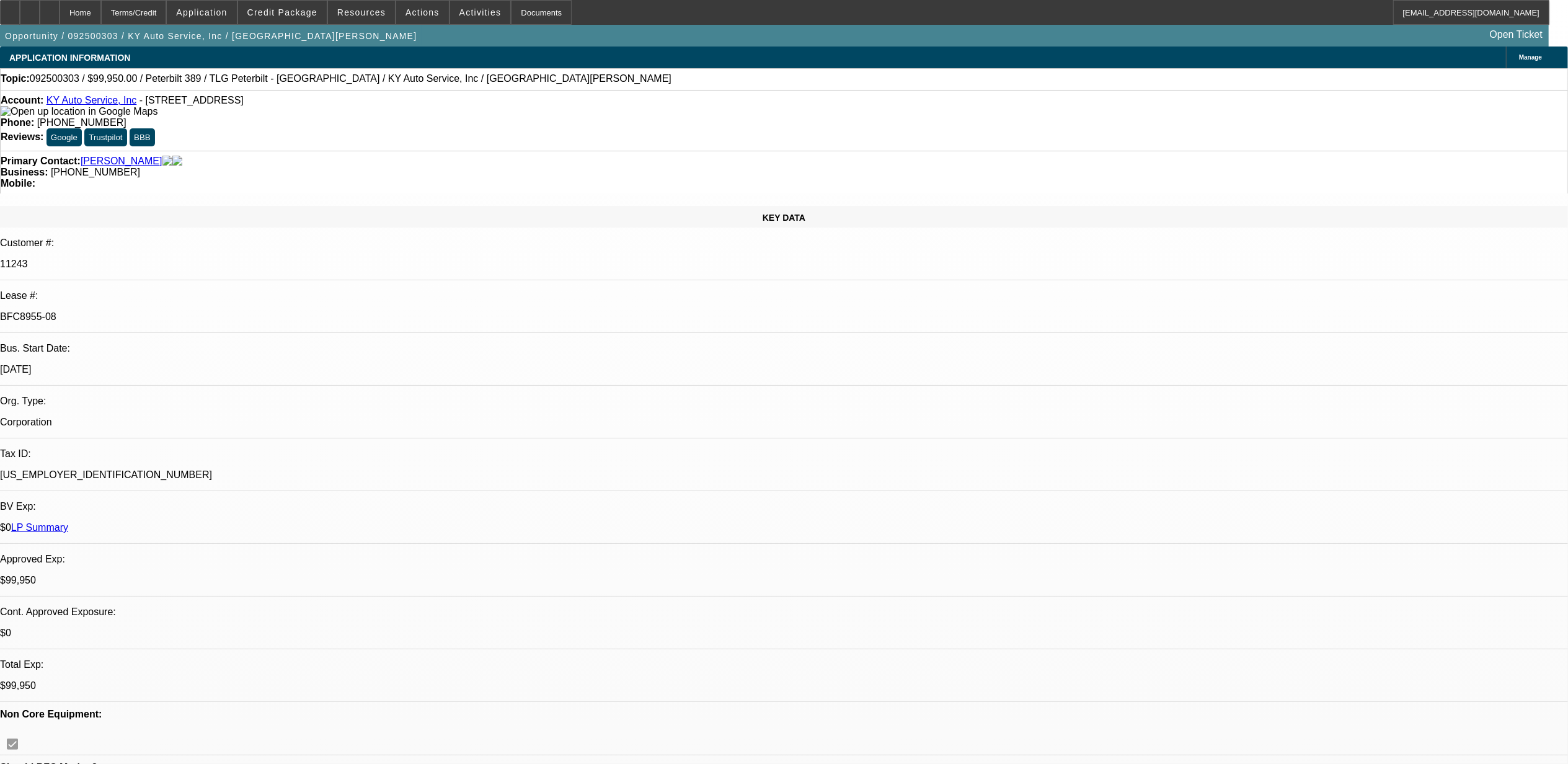
select select "0"
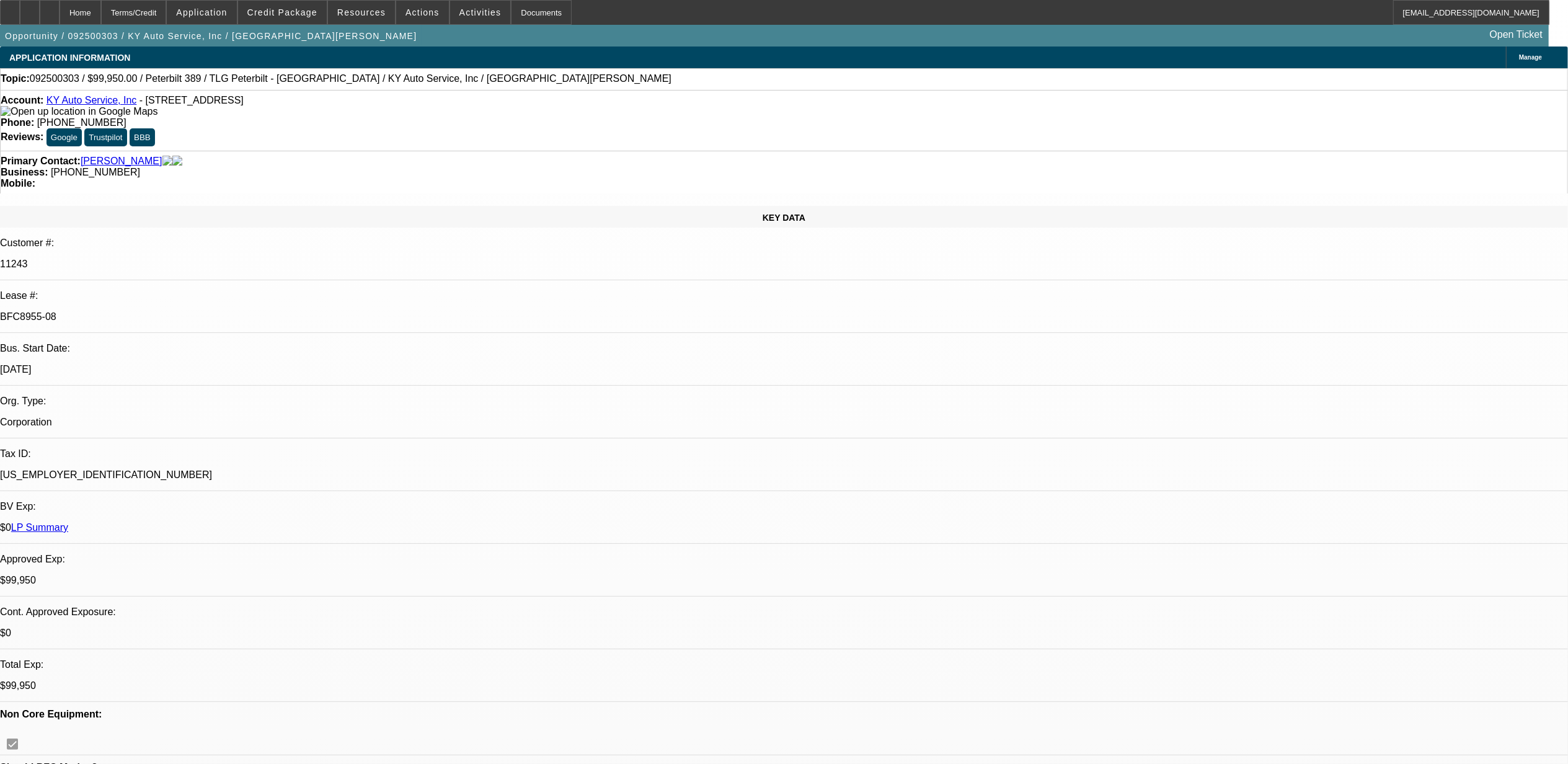
select select "0"
select select "1"
select select "6"
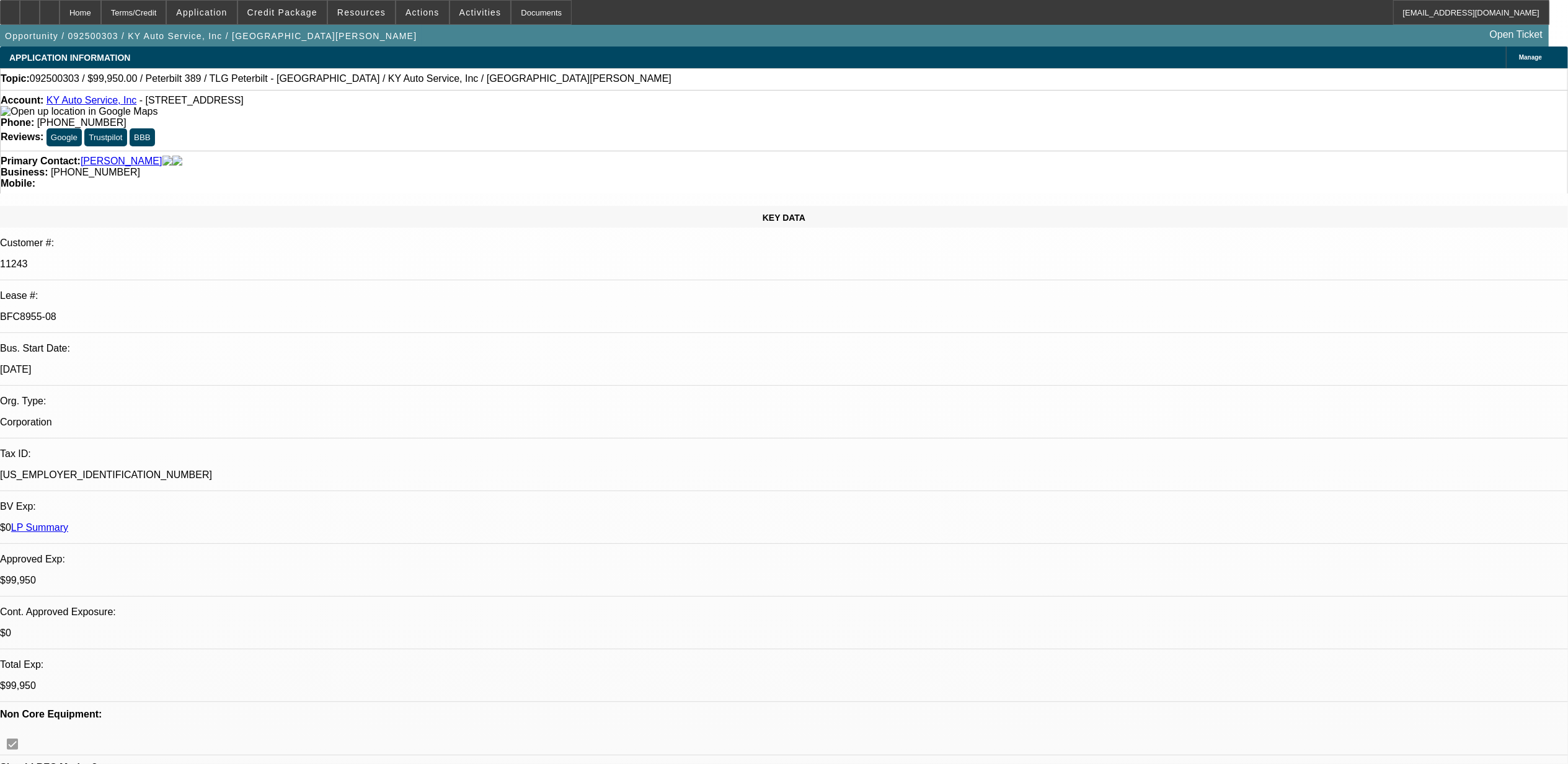
select select "1"
select select "2"
select select "6"
select select "1"
select select "2"
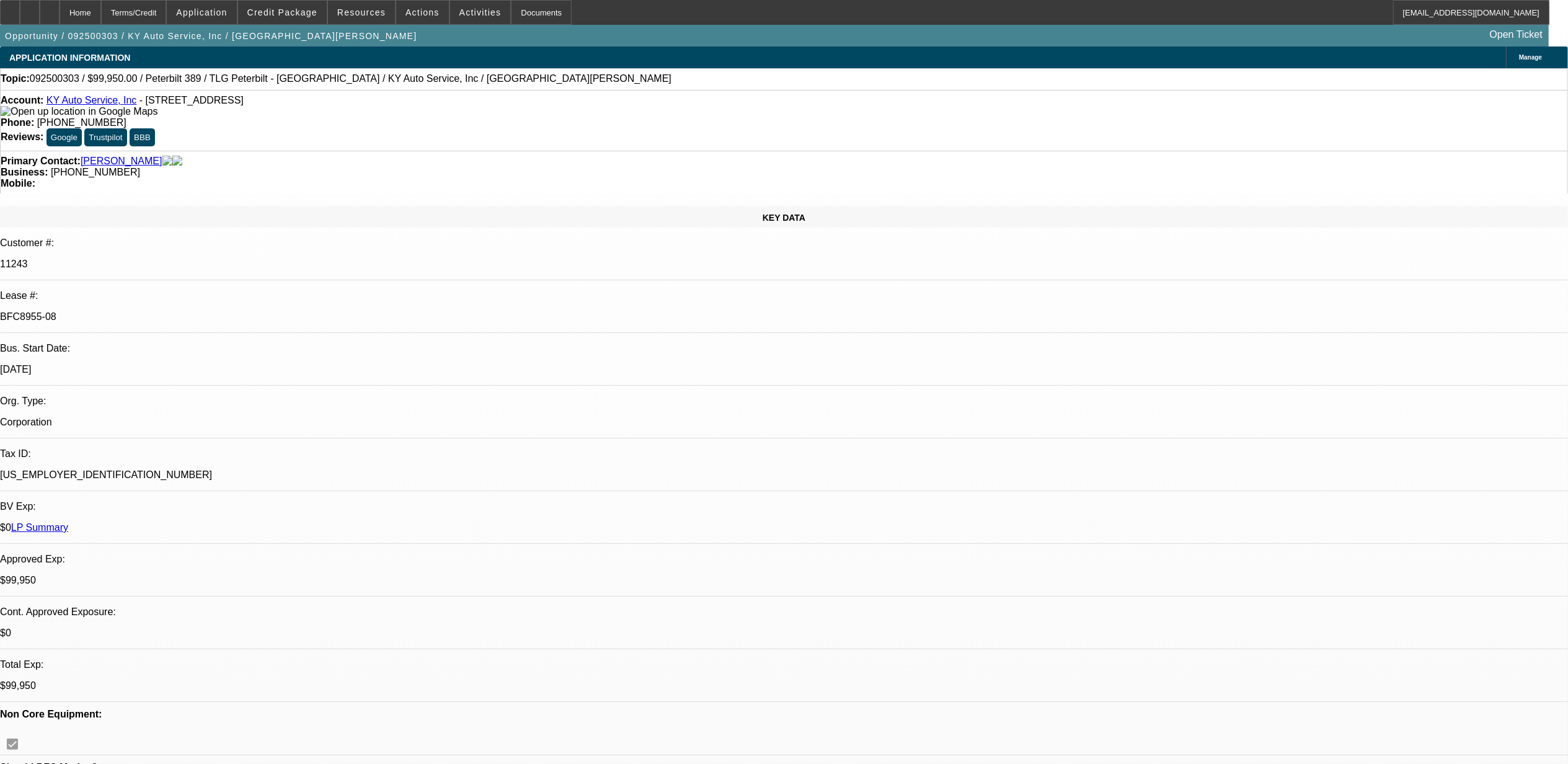
select select "6"
select select "1"
select select "2"
select select "6"
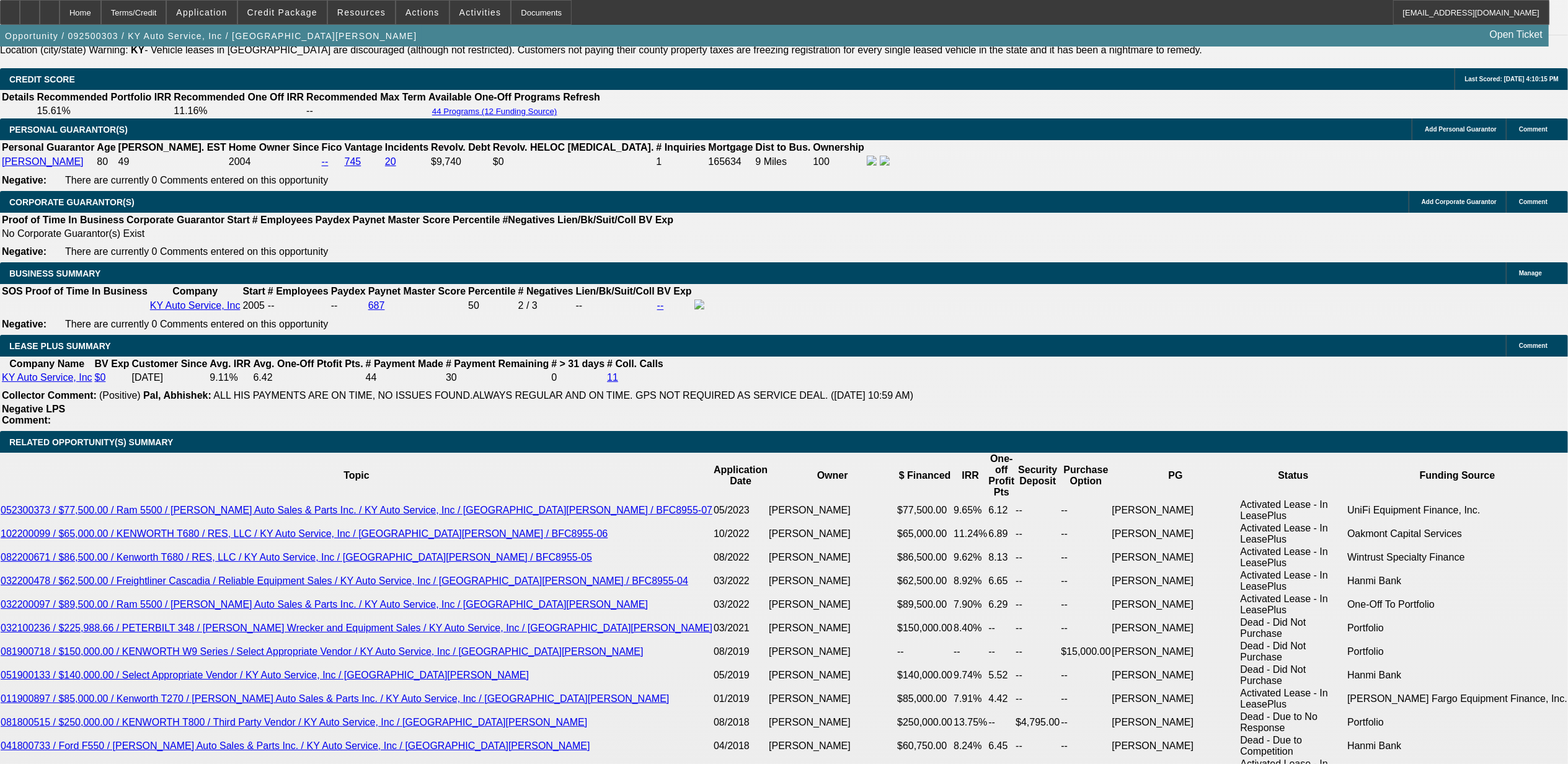
scroll to position [1985, 0]
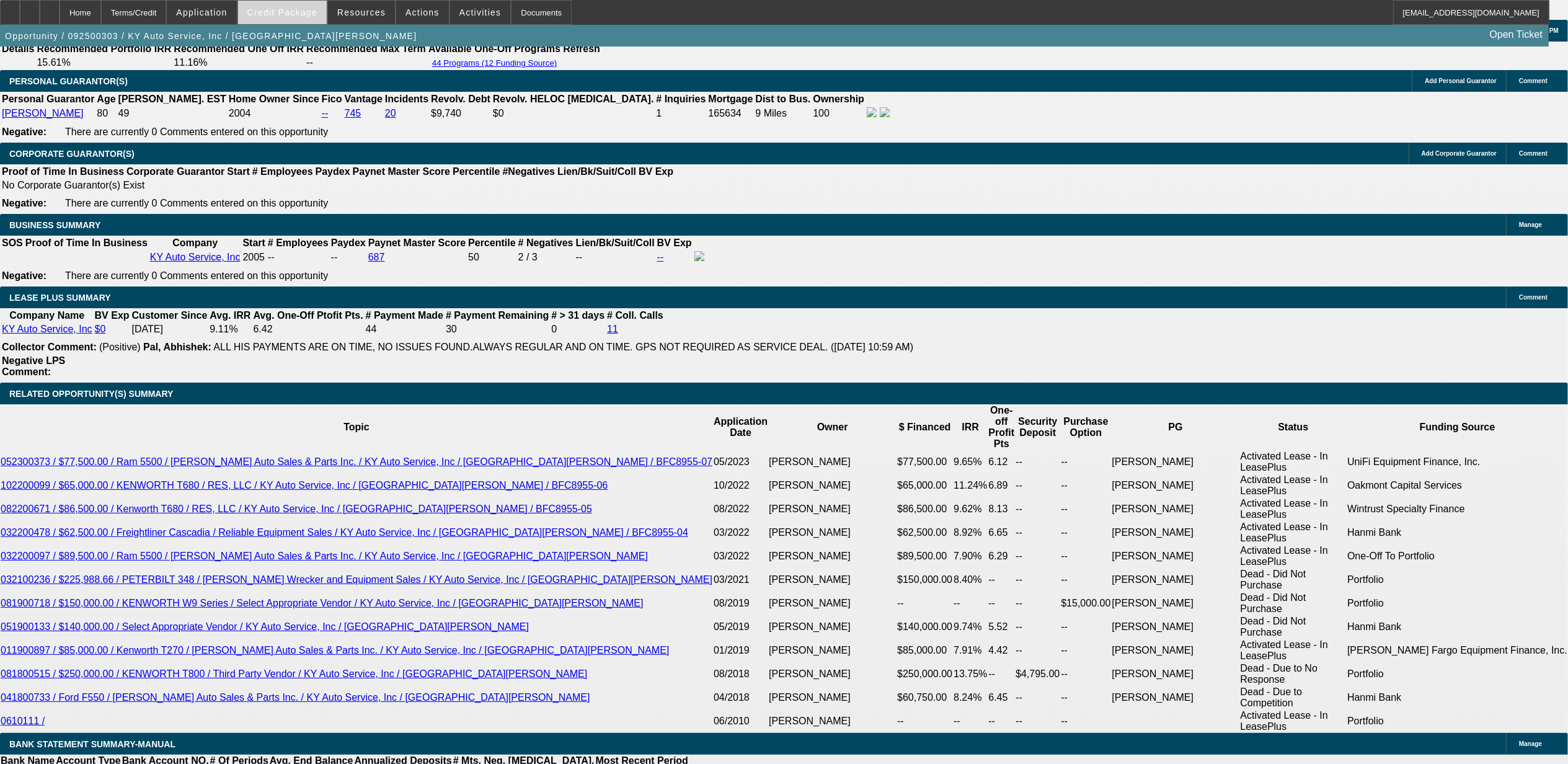
click at [295, 4] on span at bounding box center [282, 12] width 89 height 30
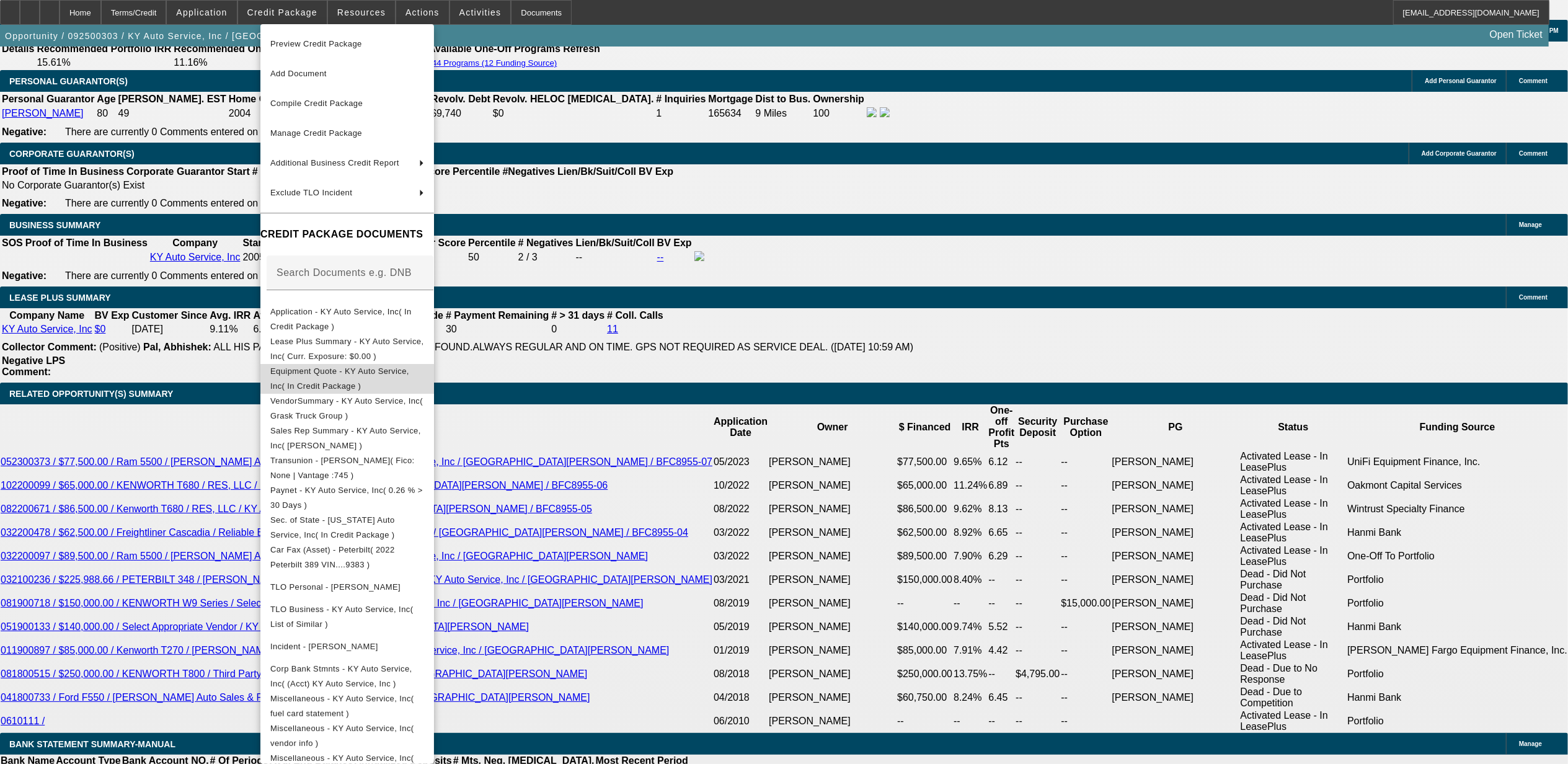
click at [338, 372] on span "Equipment Quote - KY Auto Service, Inc( In Credit Package )" at bounding box center [340, 378] width 139 height 24
